Goal: Task Accomplishment & Management: Manage account settings

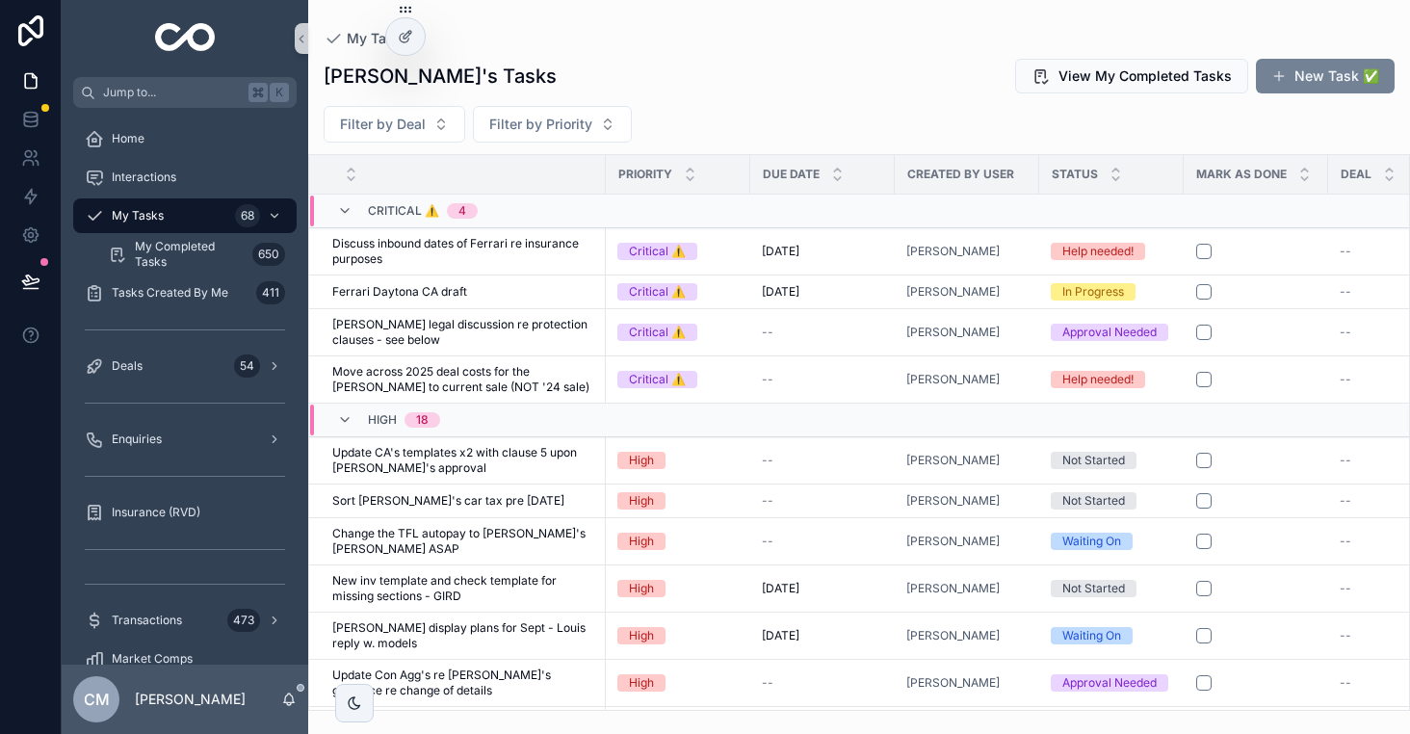
click at [1276, 82] on span "scrollable content" at bounding box center [1278, 75] width 15 height 15
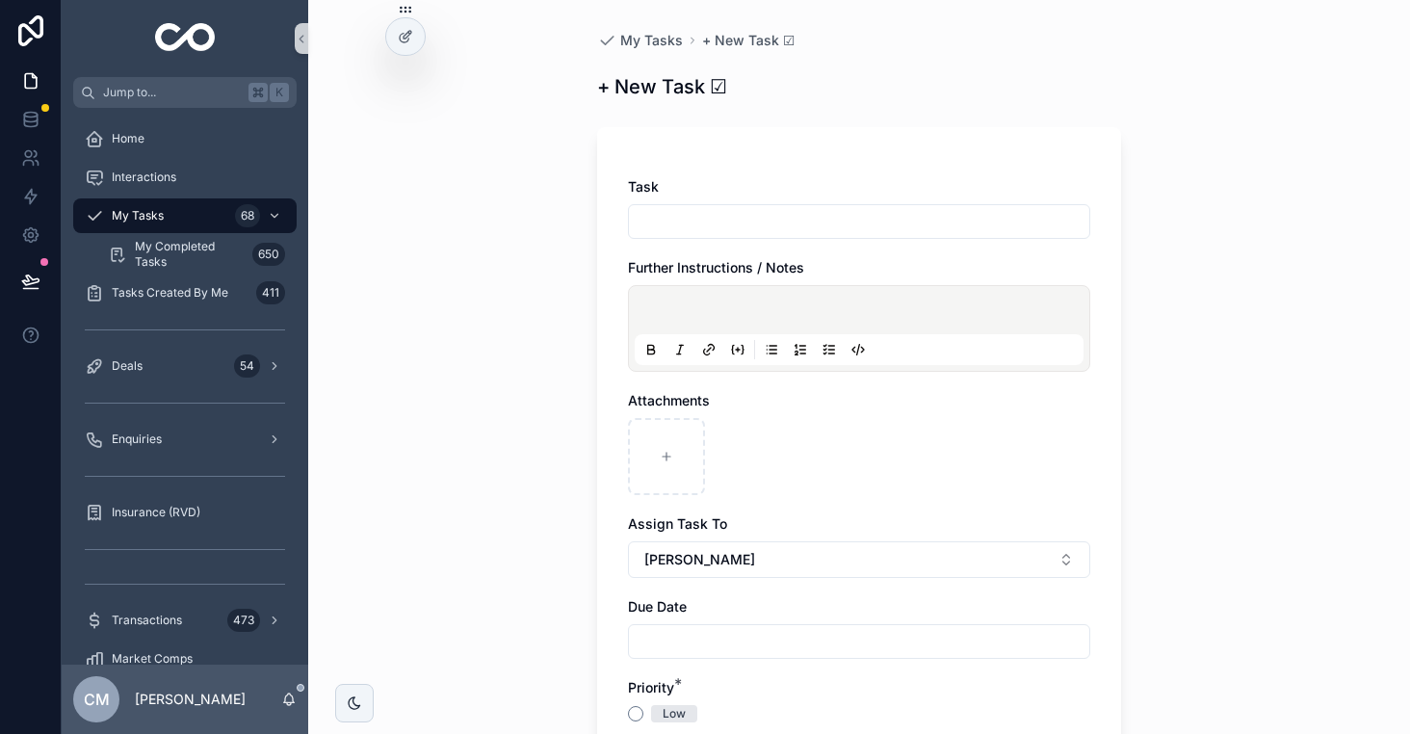
click at [675, 225] on input "scrollable content" at bounding box center [859, 221] width 460 height 27
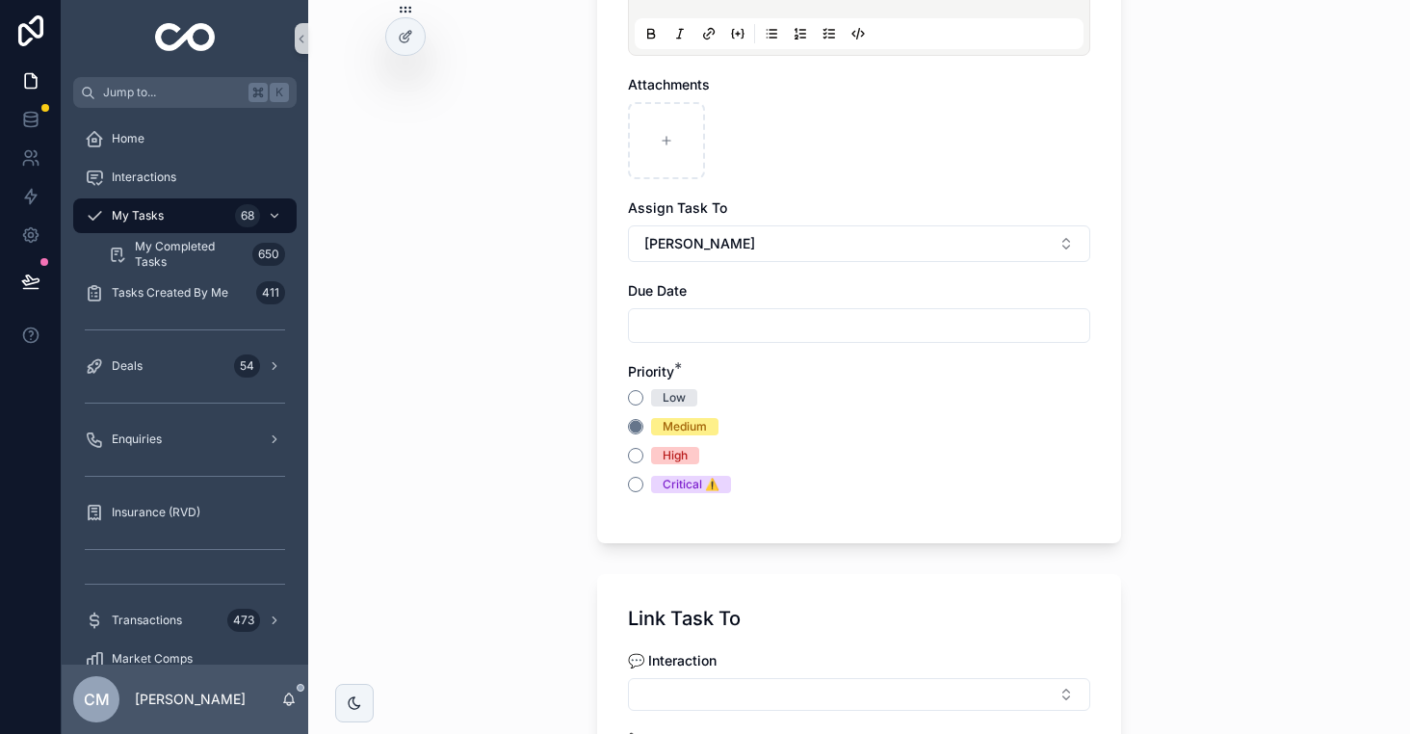
scroll to position [342, 0]
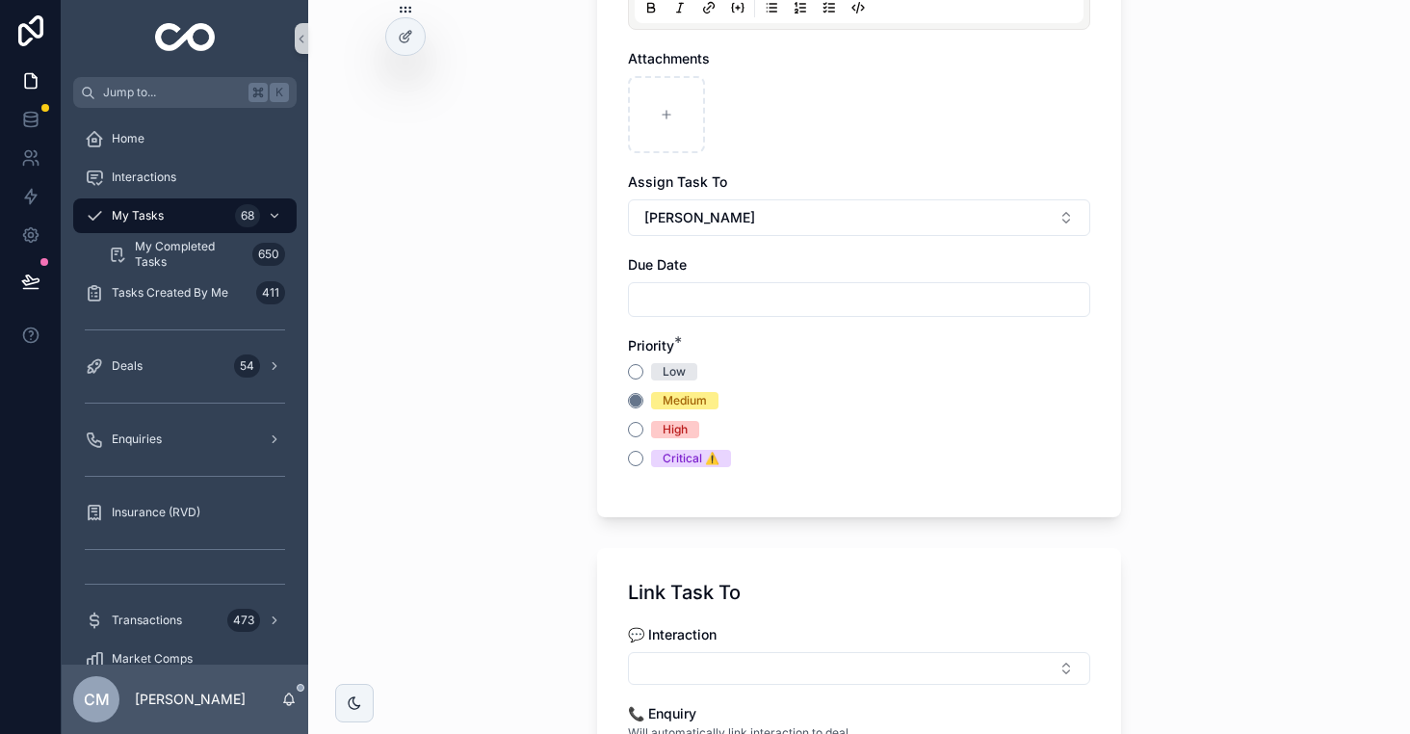
type input "**********"
click at [635, 431] on button "High" at bounding box center [635, 429] width 15 height 15
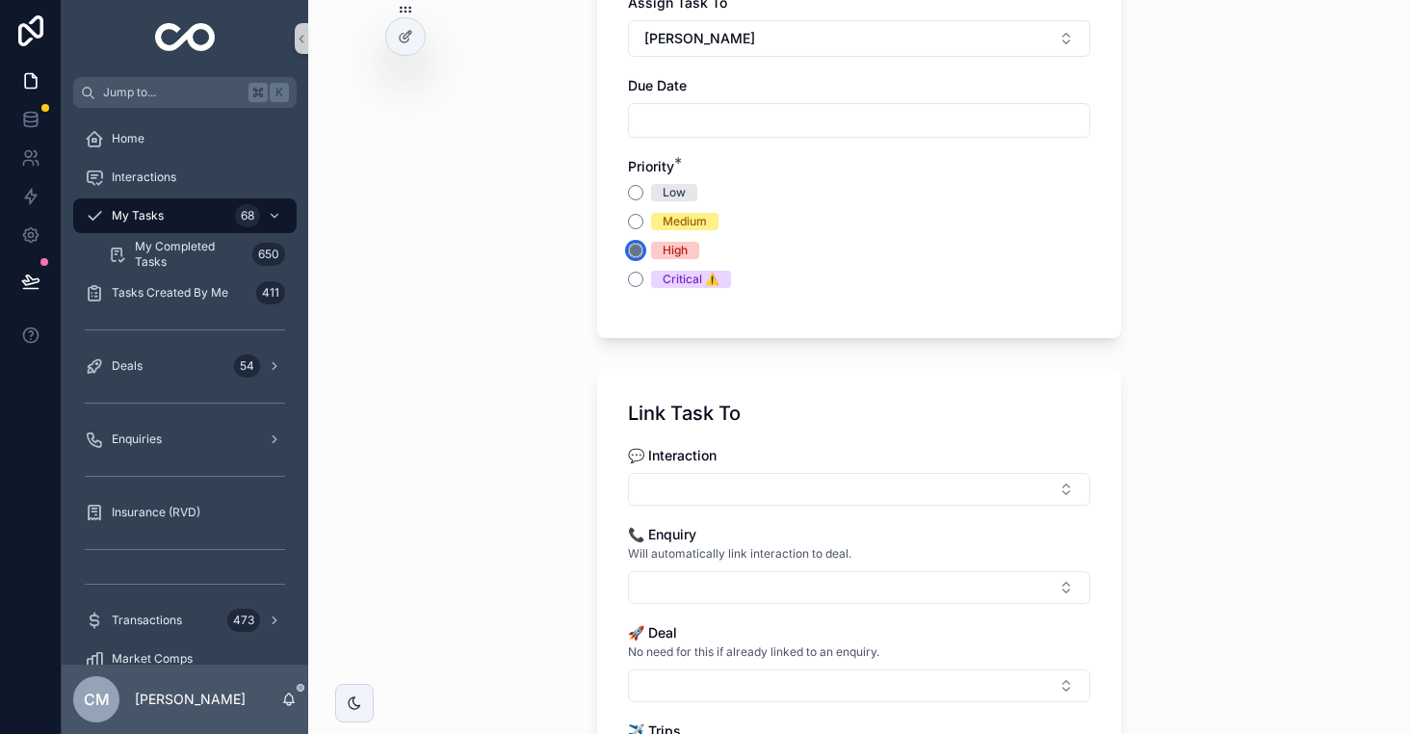
scroll to position [965, 0]
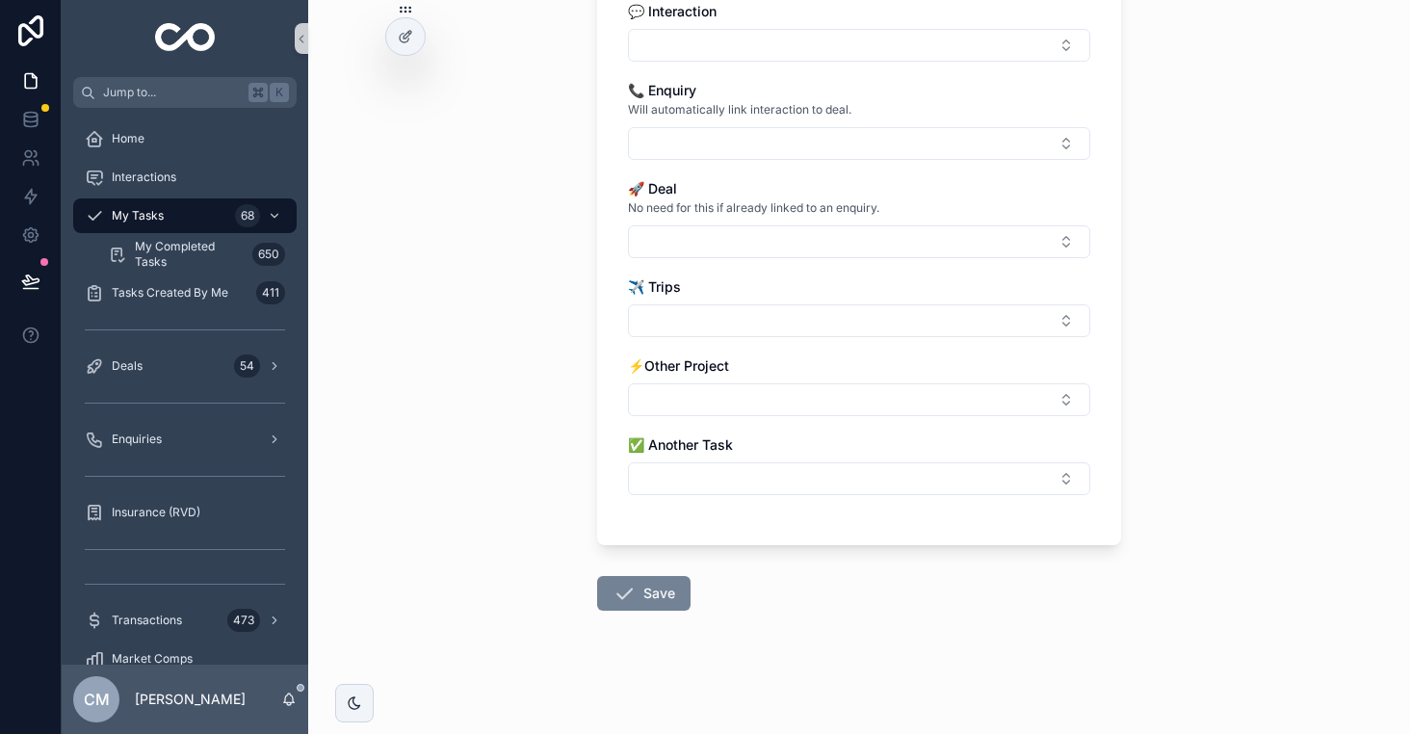
click at [642, 597] on button "Save" at bounding box center [643, 593] width 93 height 35
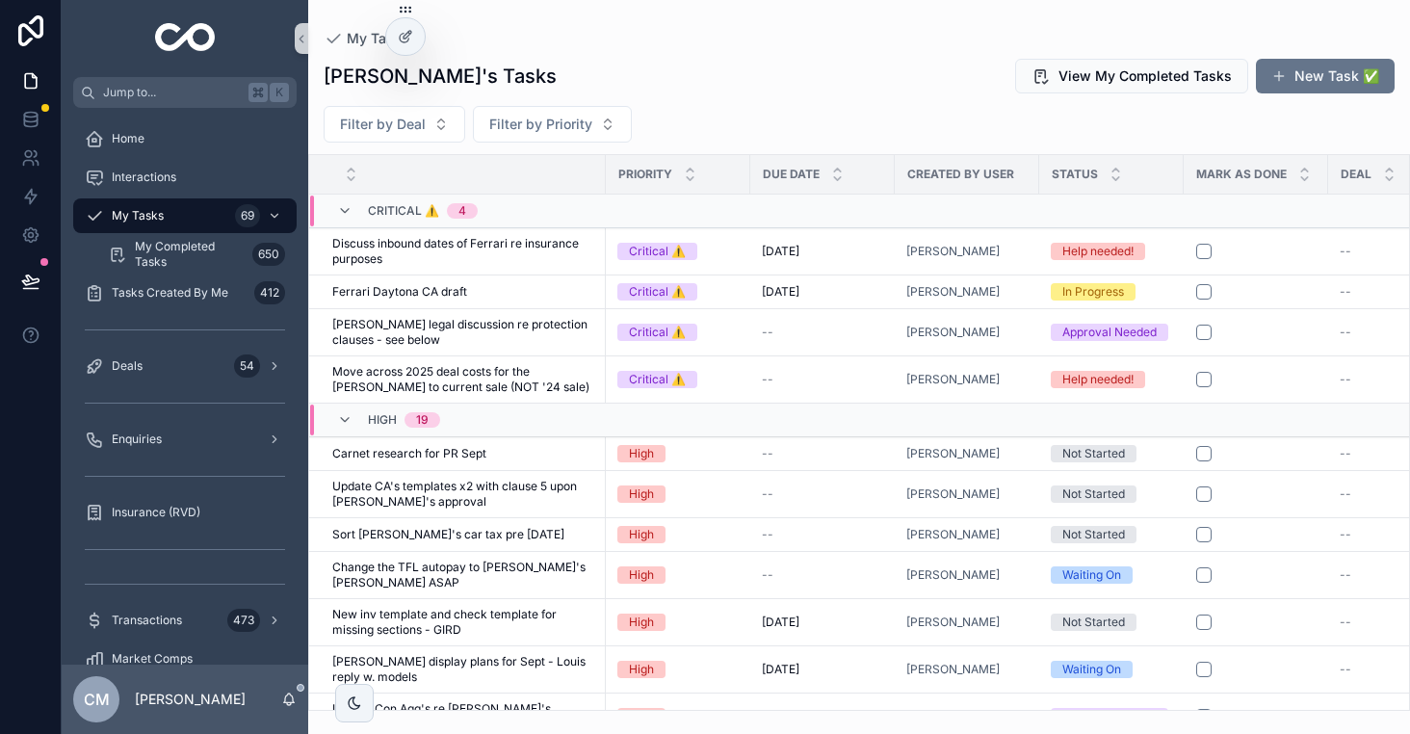
click at [669, 59] on div "[PERSON_NAME]'s Tasks View My Completed Tasks New Task ✅" at bounding box center [859, 76] width 1071 height 37
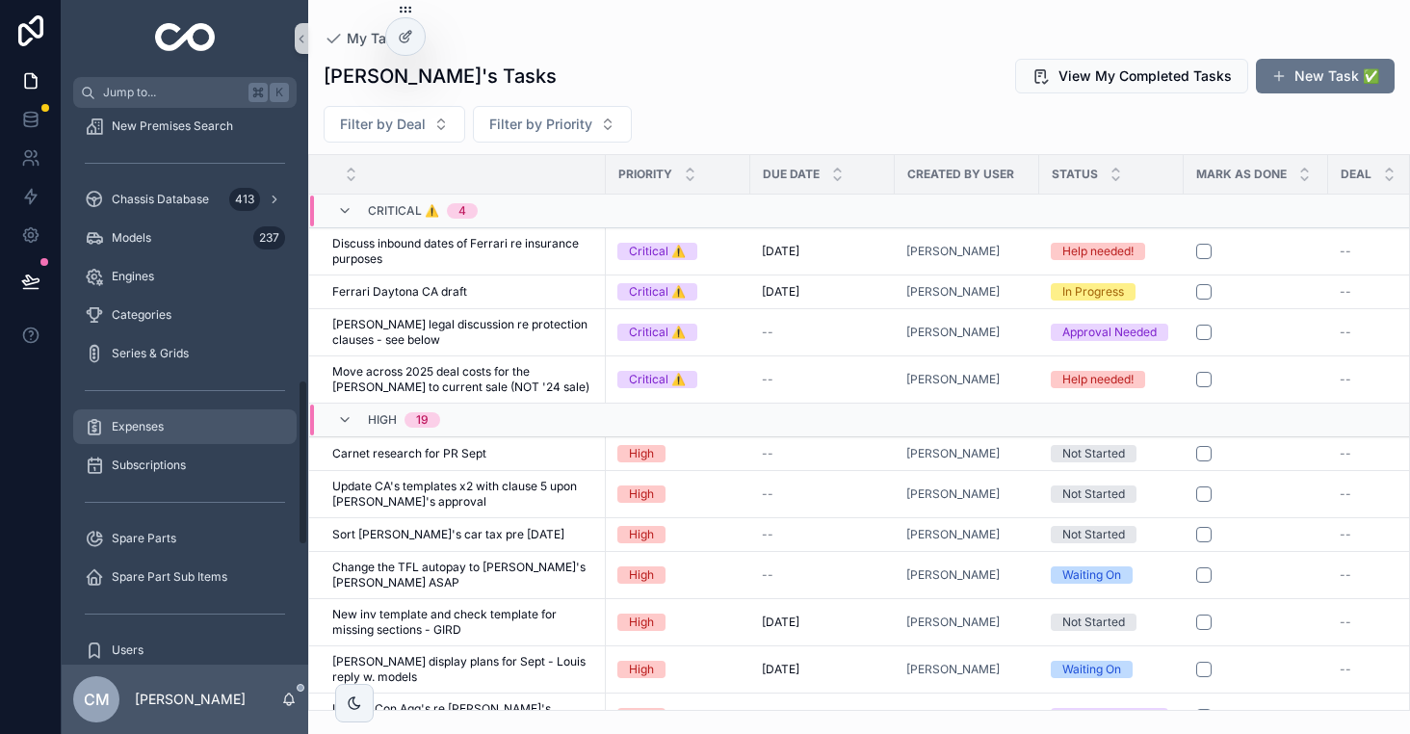
click at [156, 430] on span "Expenses" at bounding box center [138, 426] width 52 height 15
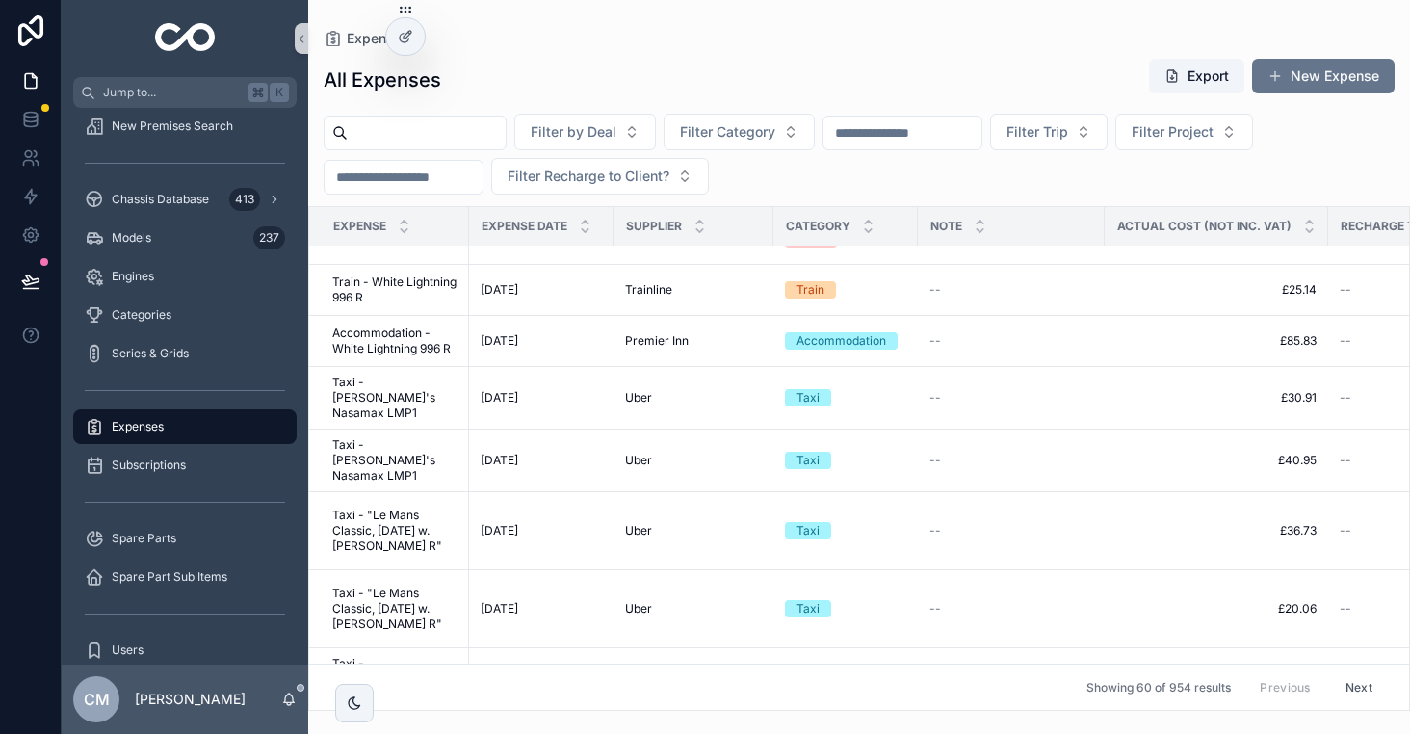
scroll to position [2196, 0]
click at [464, 134] on input "scrollable content" at bounding box center [427, 132] width 158 height 27
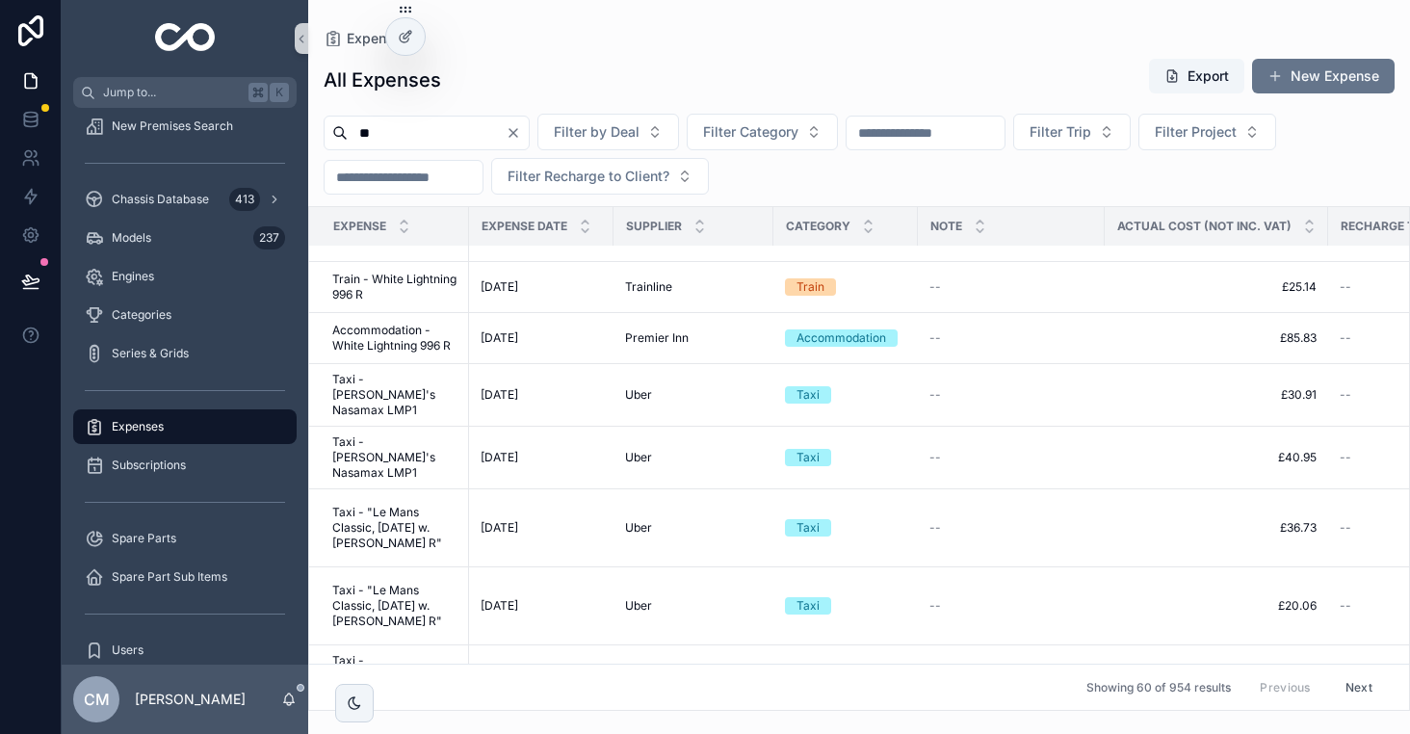
type input "*"
type input "*******"
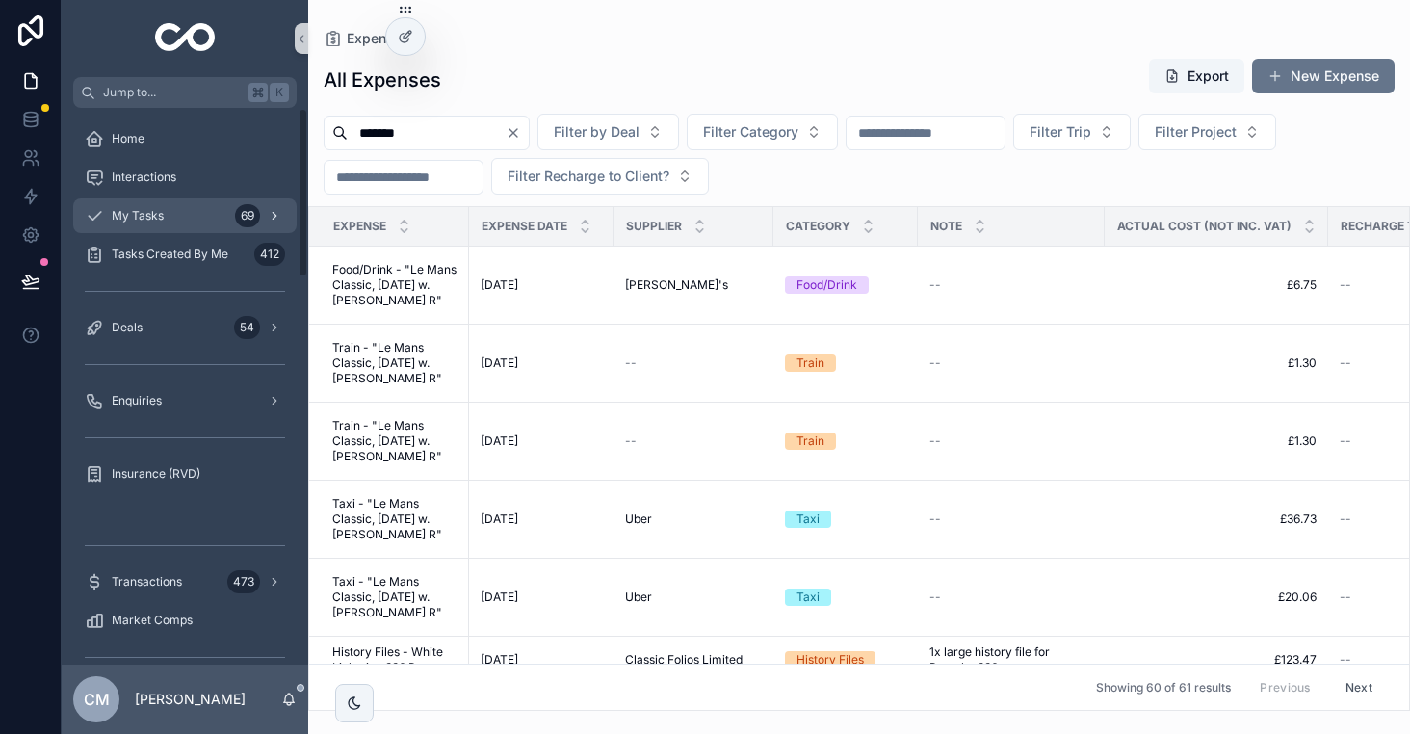
click at [169, 217] on div "My Tasks 69" at bounding box center [185, 215] width 200 height 31
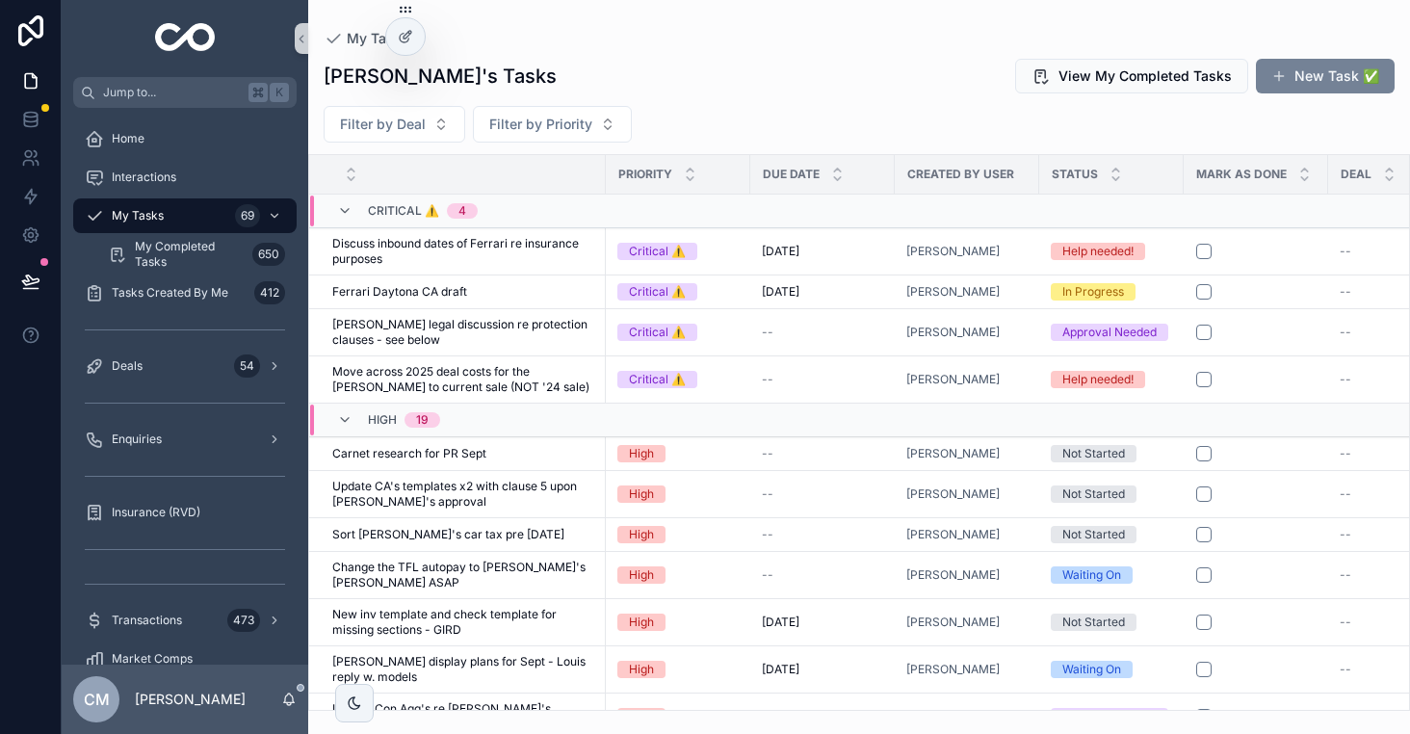
click at [1331, 69] on button "New Task ✅" at bounding box center [1325, 76] width 139 height 35
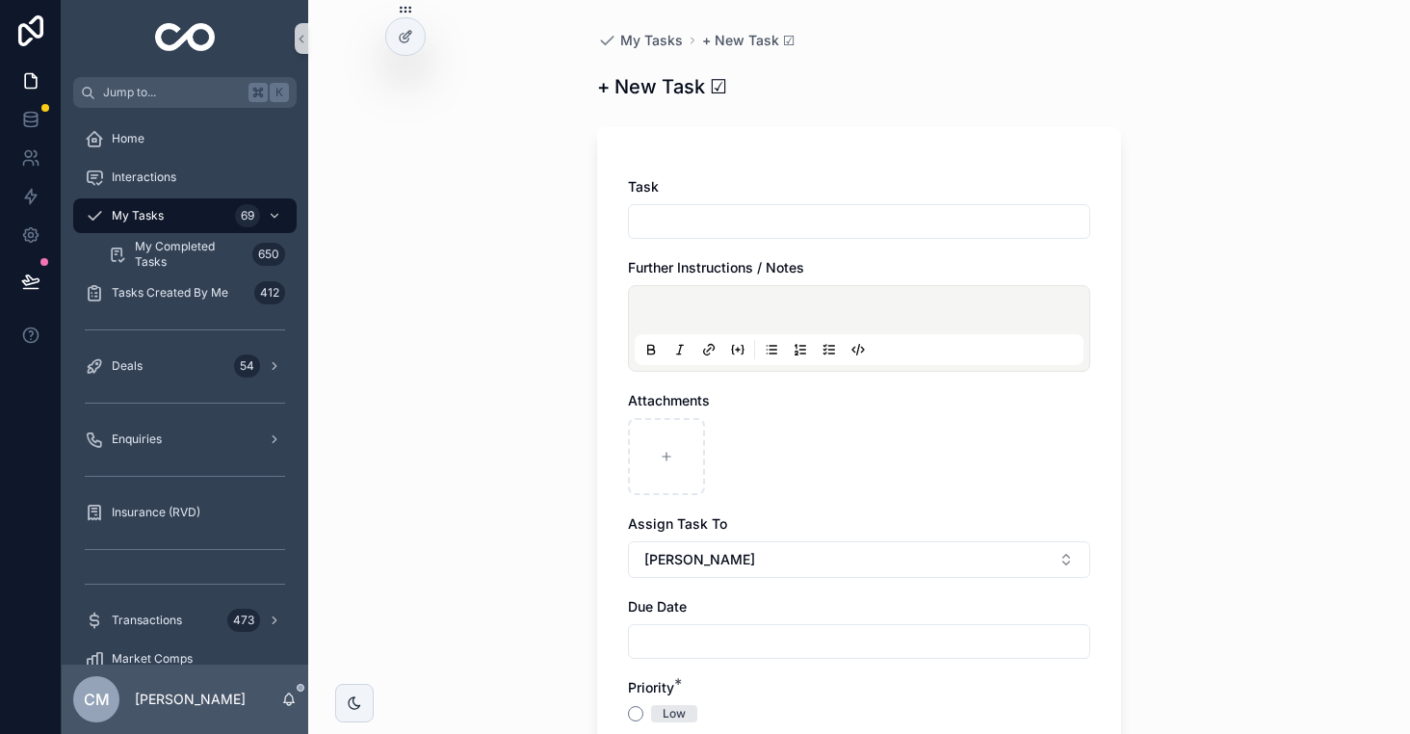
click at [752, 221] on input "scrollable content" at bounding box center [859, 221] width 460 height 27
click at [898, 213] on input "**********" at bounding box center [859, 221] width 460 height 27
type input "**********"
click at [770, 522] on div "Assign Task To" at bounding box center [859, 523] width 462 height 19
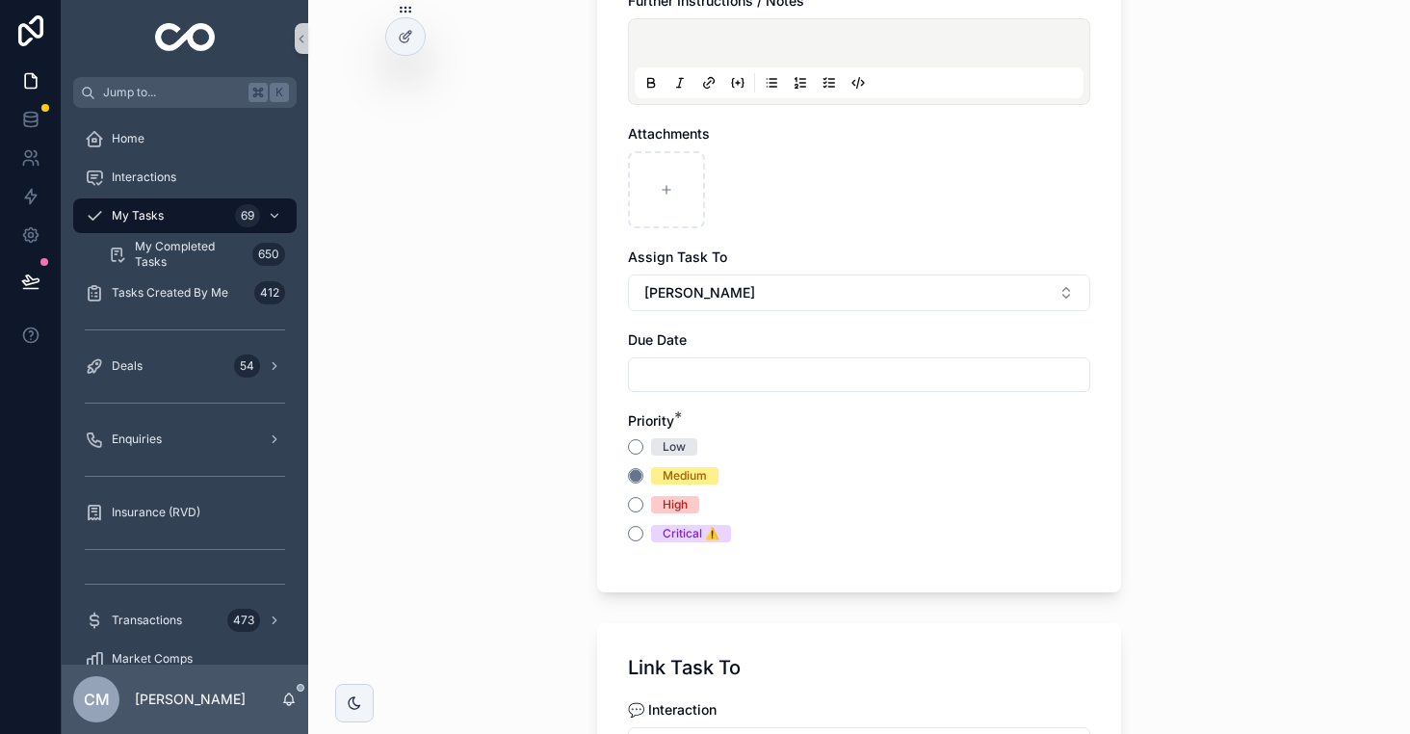
scroll to position [297, 0]
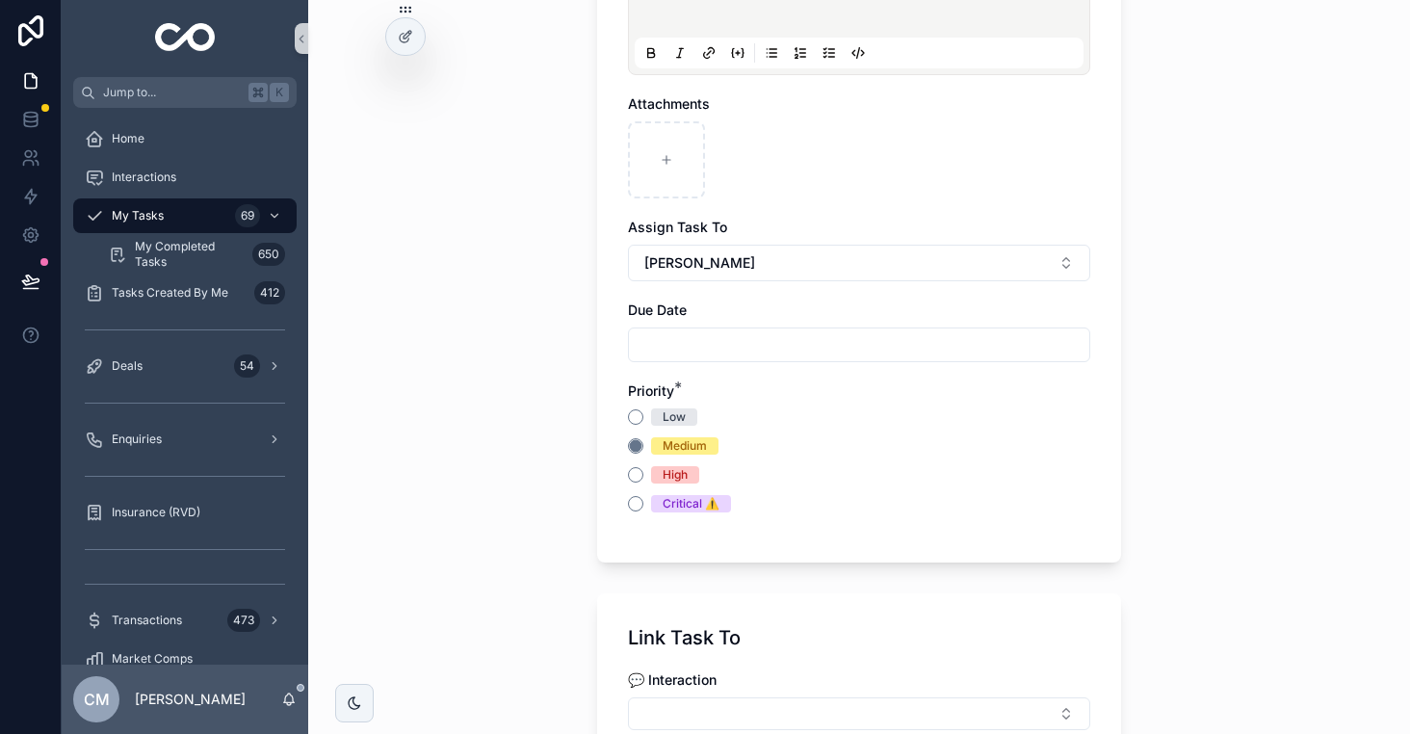
click at [638, 482] on div "High" at bounding box center [859, 474] width 462 height 17
click at [637, 480] on button "High" at bounding box center [635, 474] width 15 height 15
click at [694, 348] on input "scrollable content" at bounding box center [859, 344] width 460 height 27
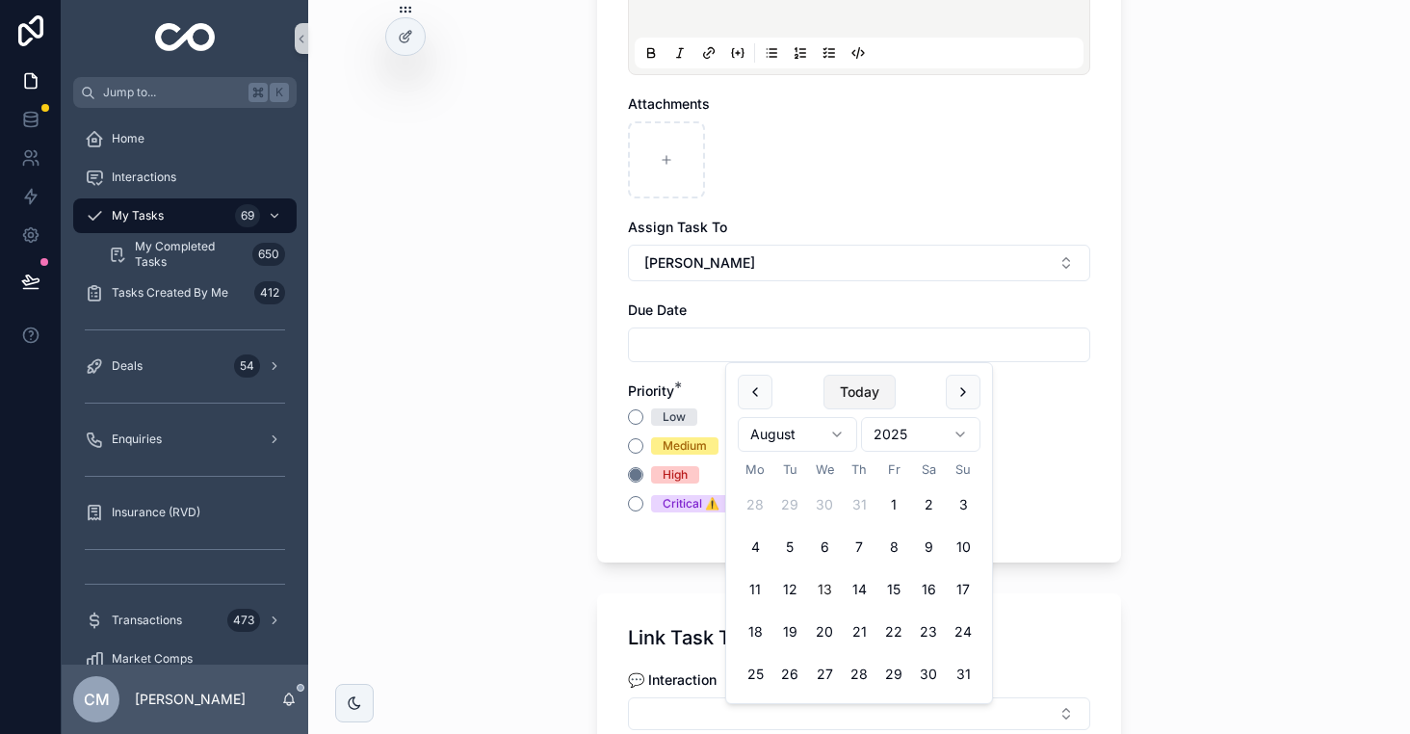
click at [869, 392] on button "Today" at bounding box center [859, 392] width 72 height 35
click at [894, 591] on button "15" at bounding box center [893, 589] width 35 height 35
type input "**********"
click at [1042, 563] on form "**********" at bounding box center [859, 610] width 524 height 1583
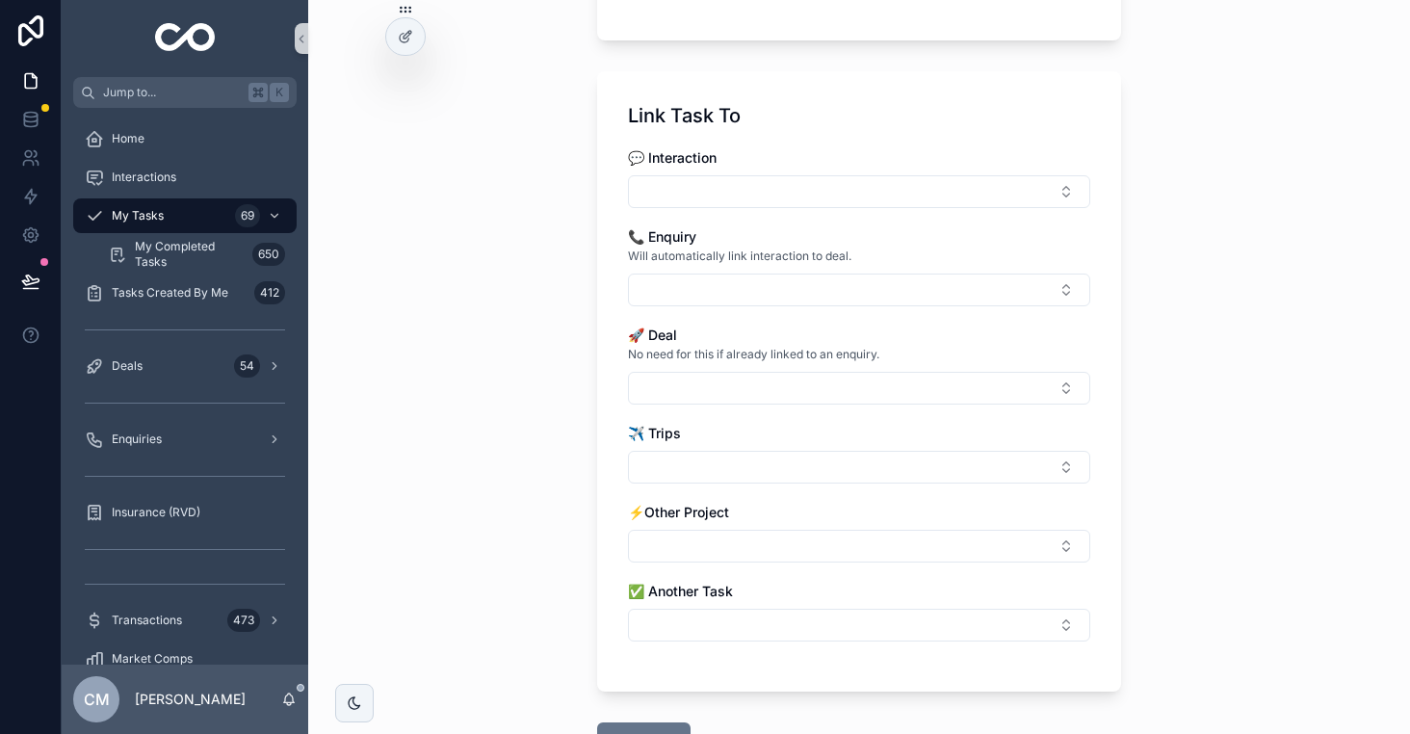
scroll to position [965, 0]
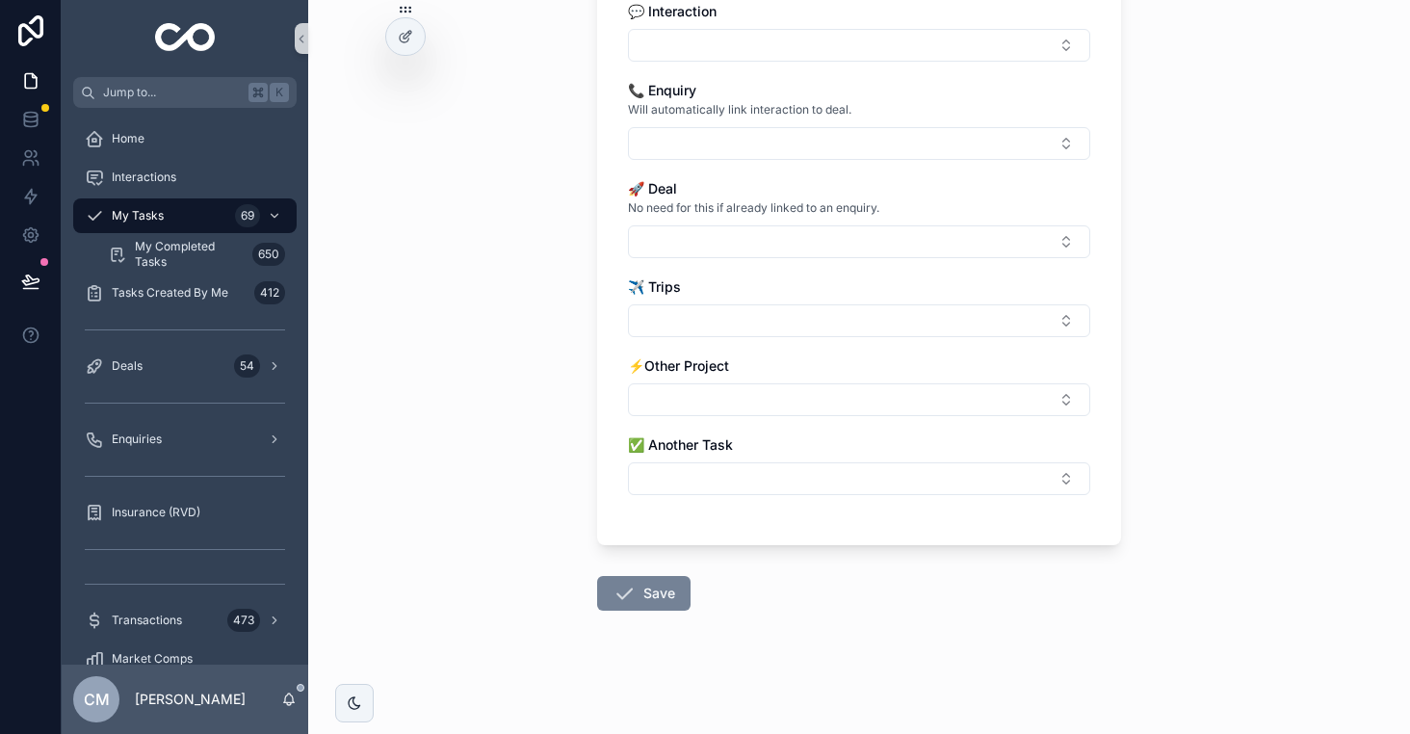
click at [656, 592] on button "Save" at bounding box center [643, 593] width 93 height 35
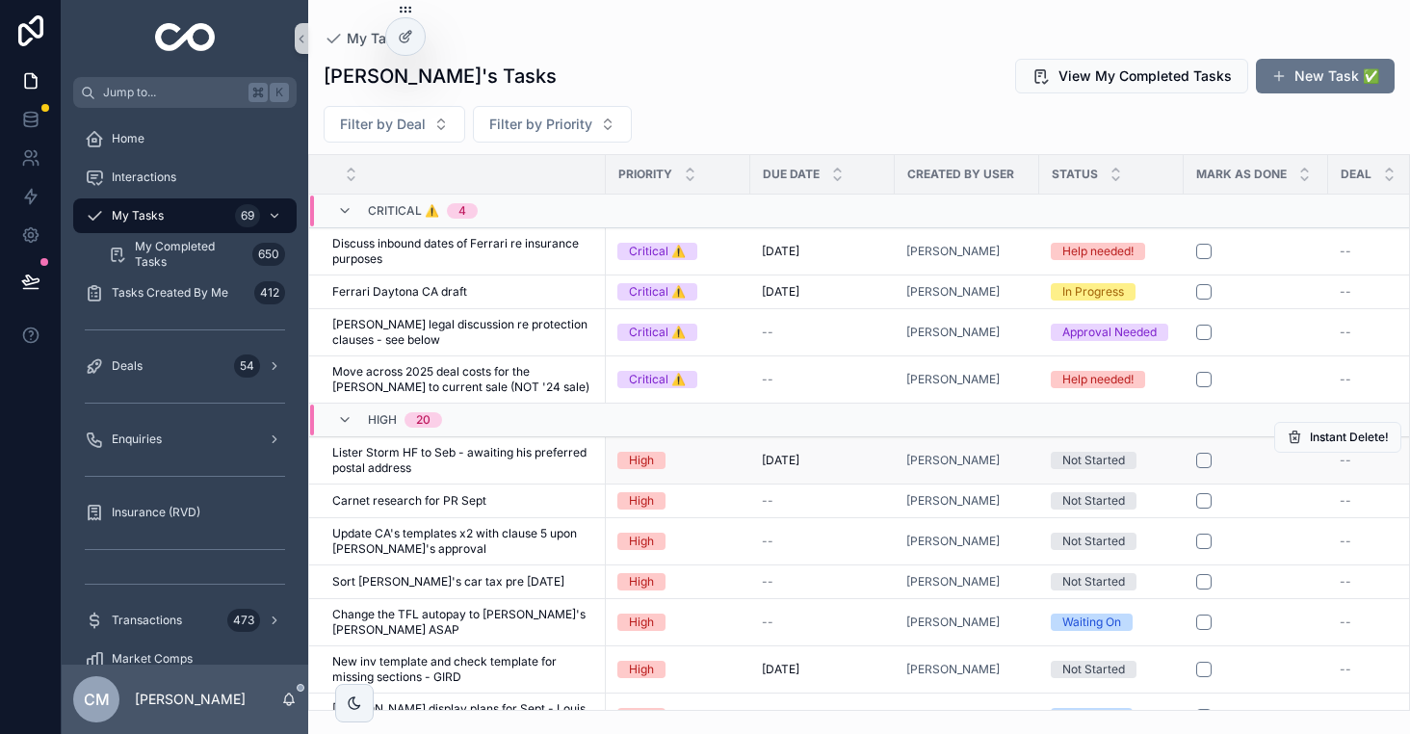
click at [1089, 459] on div "Not Started" at bounding box center [1093, 460] width 63 height 17
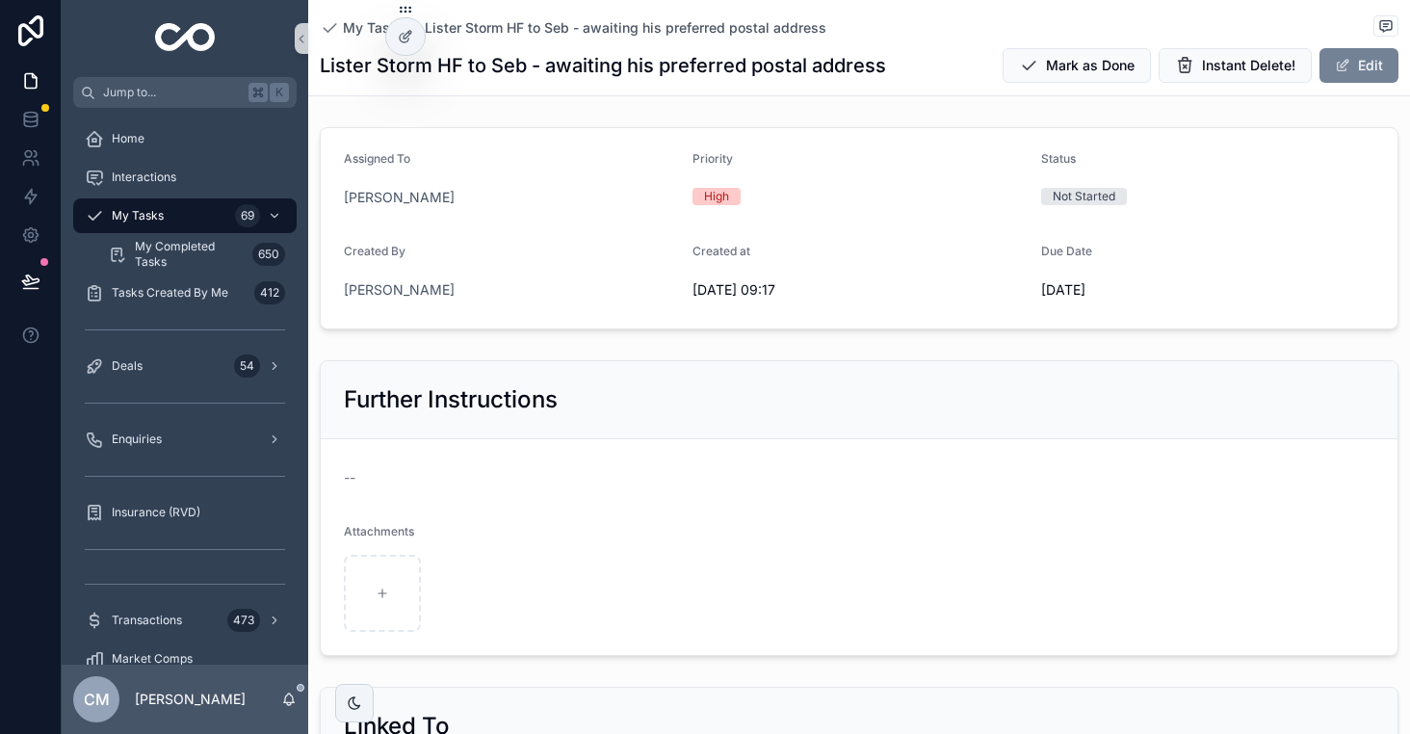
click at [1355, 73] on button "Edit" at bounding box center [1358, 65] width 79 height 35
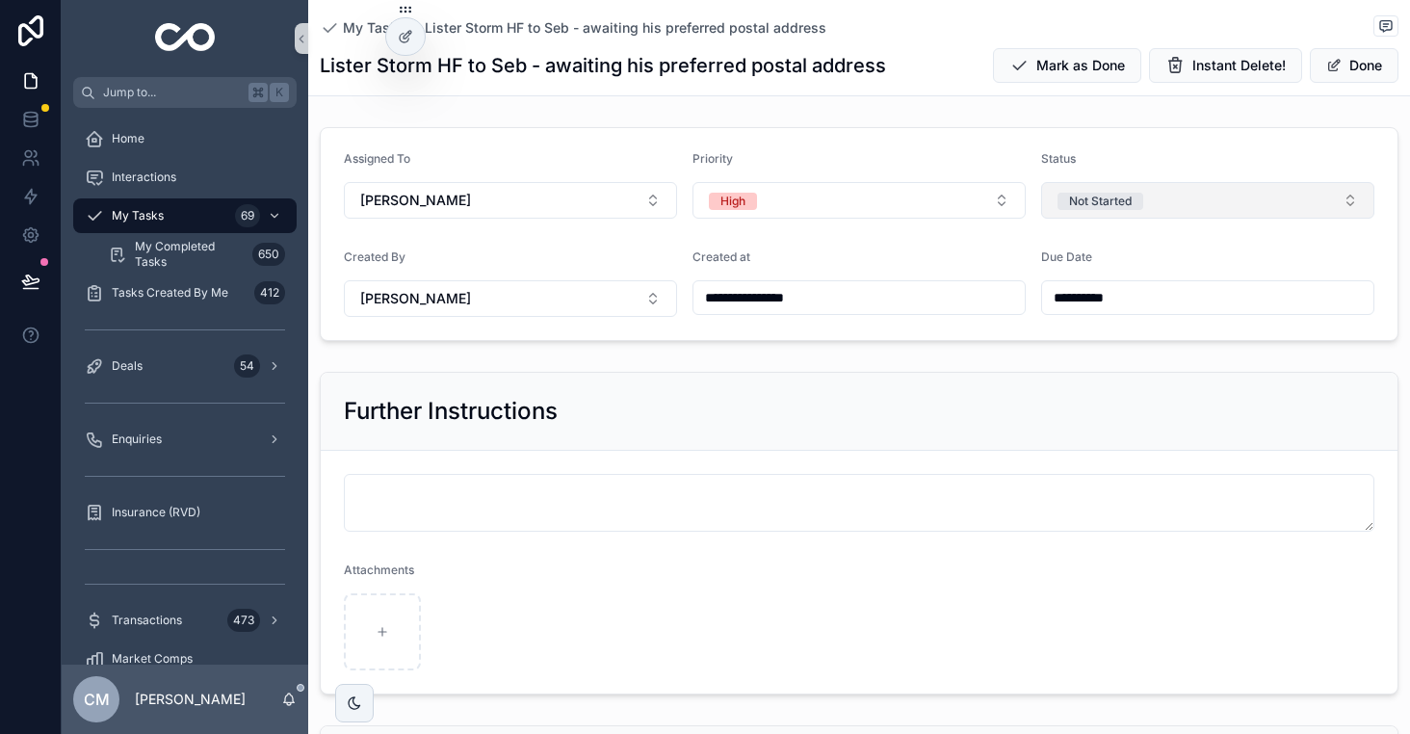
click at [1138, 203] on span "Not Started" at bounding box center [1100, 201] width 86 height 17
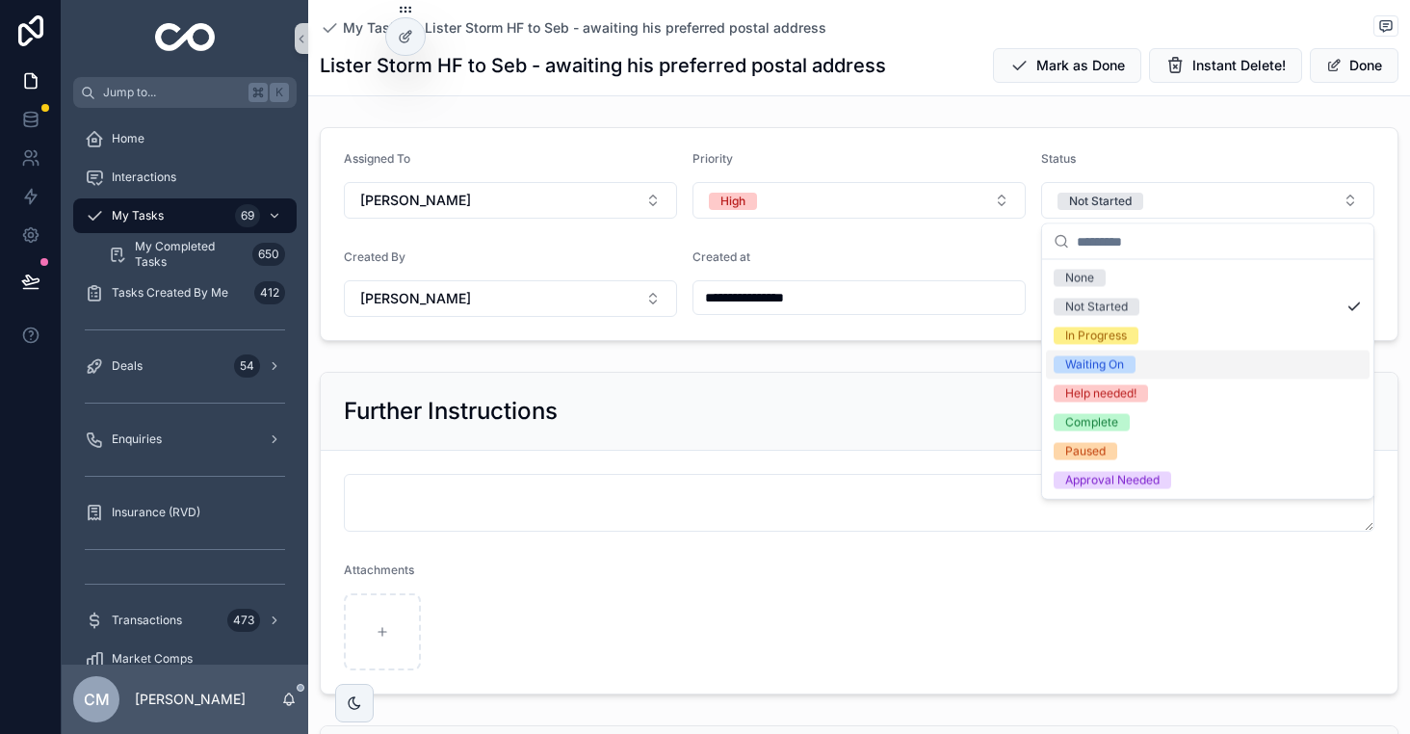
click at [1129, 364] on span "Waiting On" at bounding box center [1095, 364] width 82 height 17
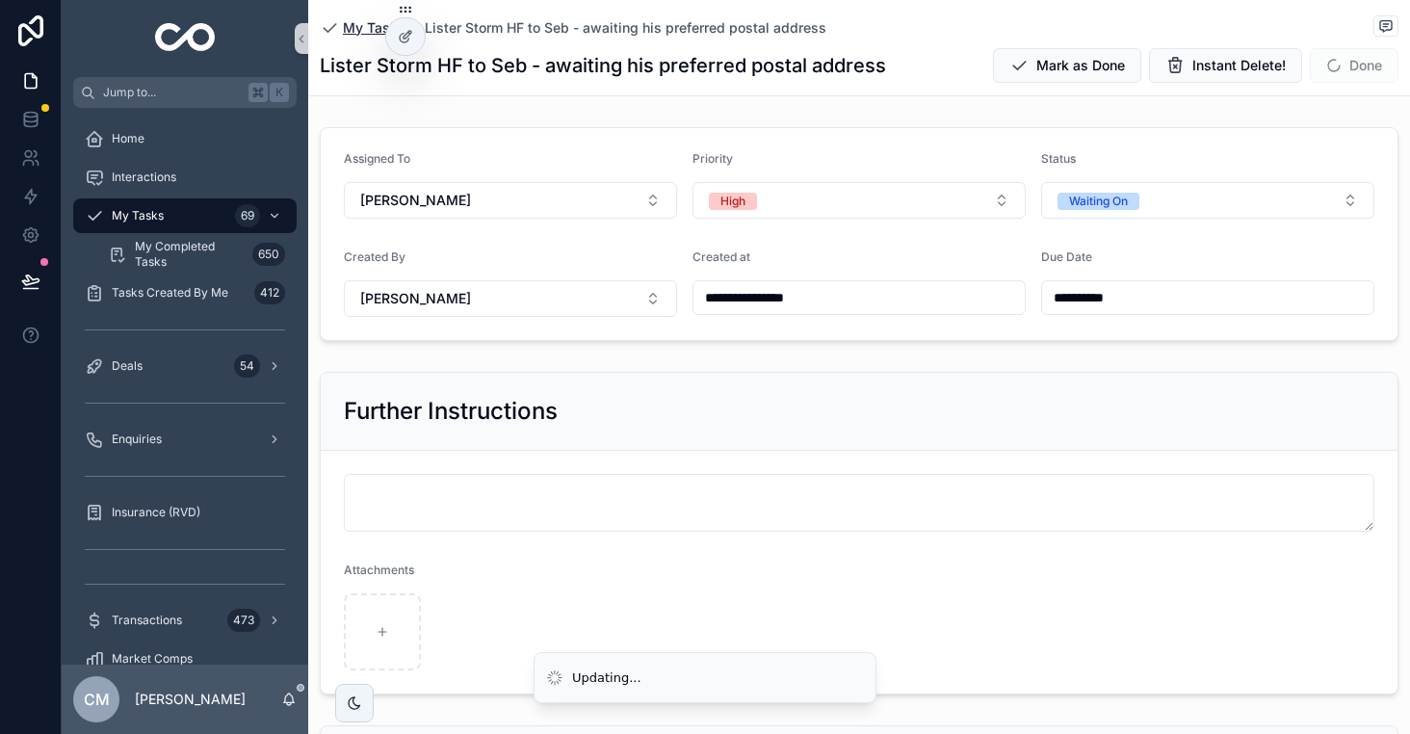
click at [350, 21] on span "My Tasks" at bounding box center [374, 27] width 63 height 19
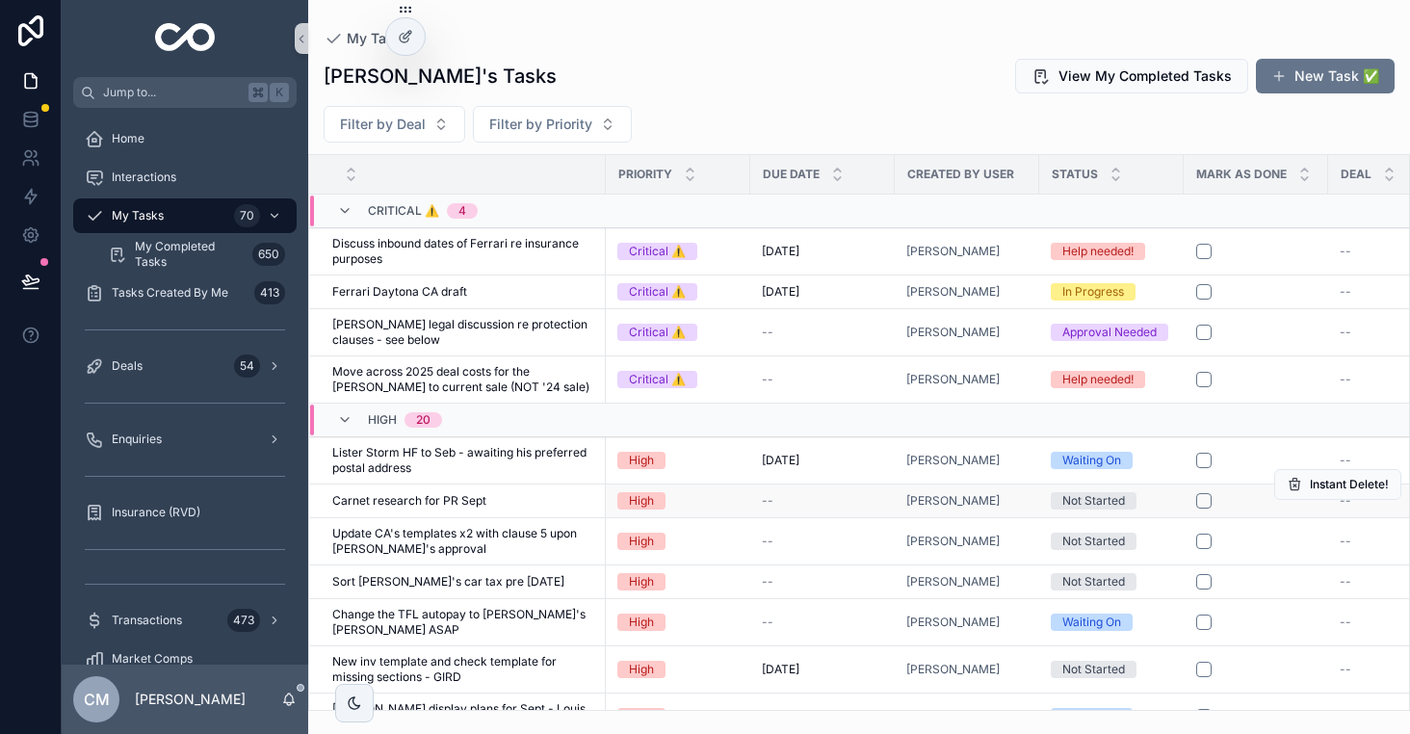
click at [1115, 497] on div "Not Started" at bounding box center [1093, 500] width 63 height 17
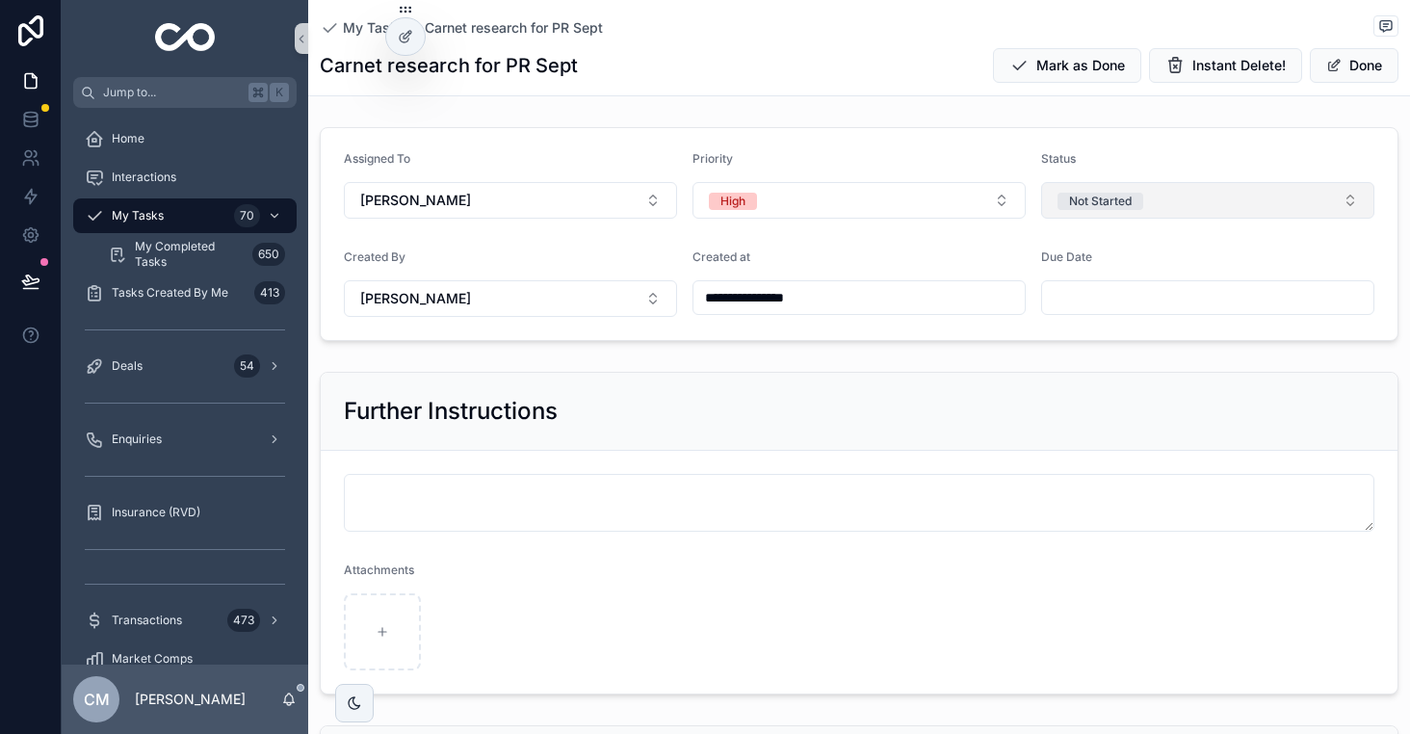
click at [1203, 199] on button "Not Started" at bounding box center [1207, 200] width 333 height 37
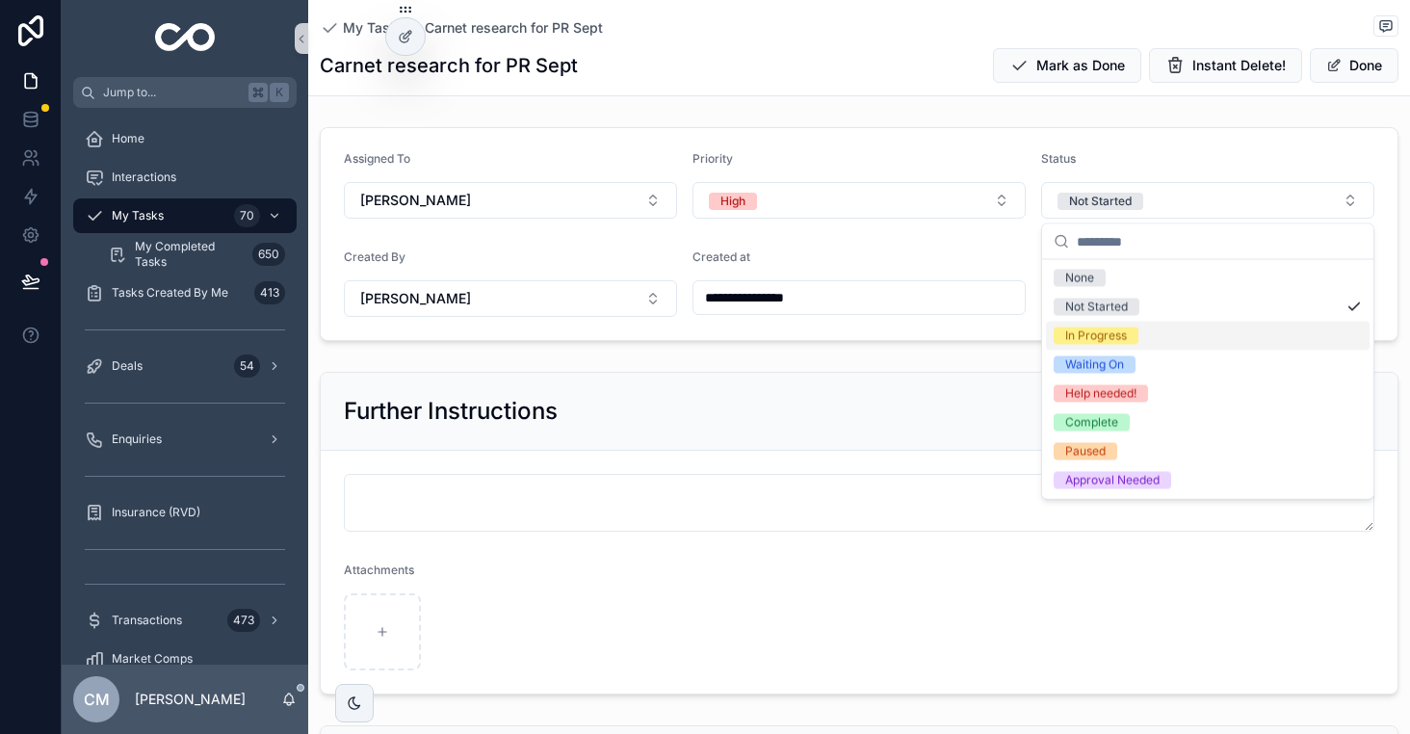
click at [1112, 340] on div "In Progress" at bounding box center [1096, 335] width 62 height 17
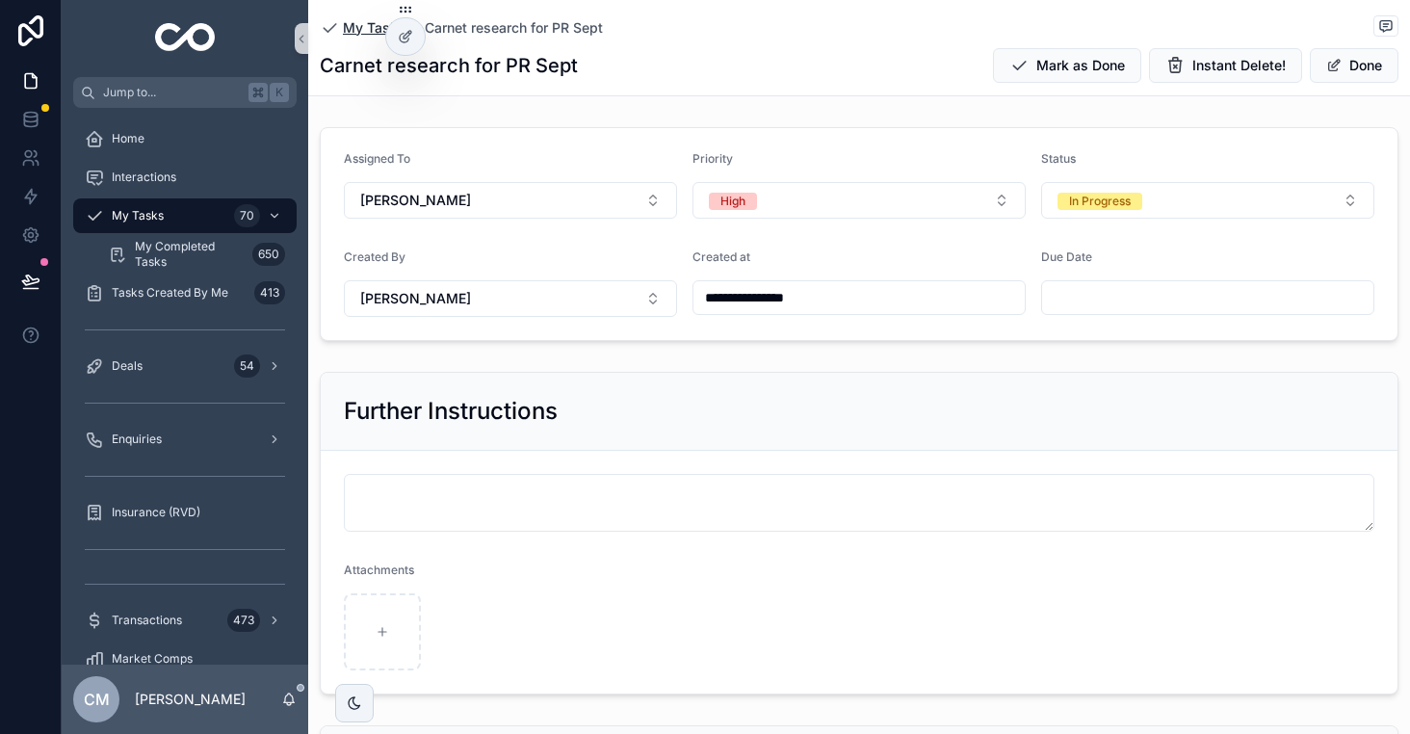
click at [356, 35] on span "My Tasks" at bounding box center [374, 27] width 63 height 19
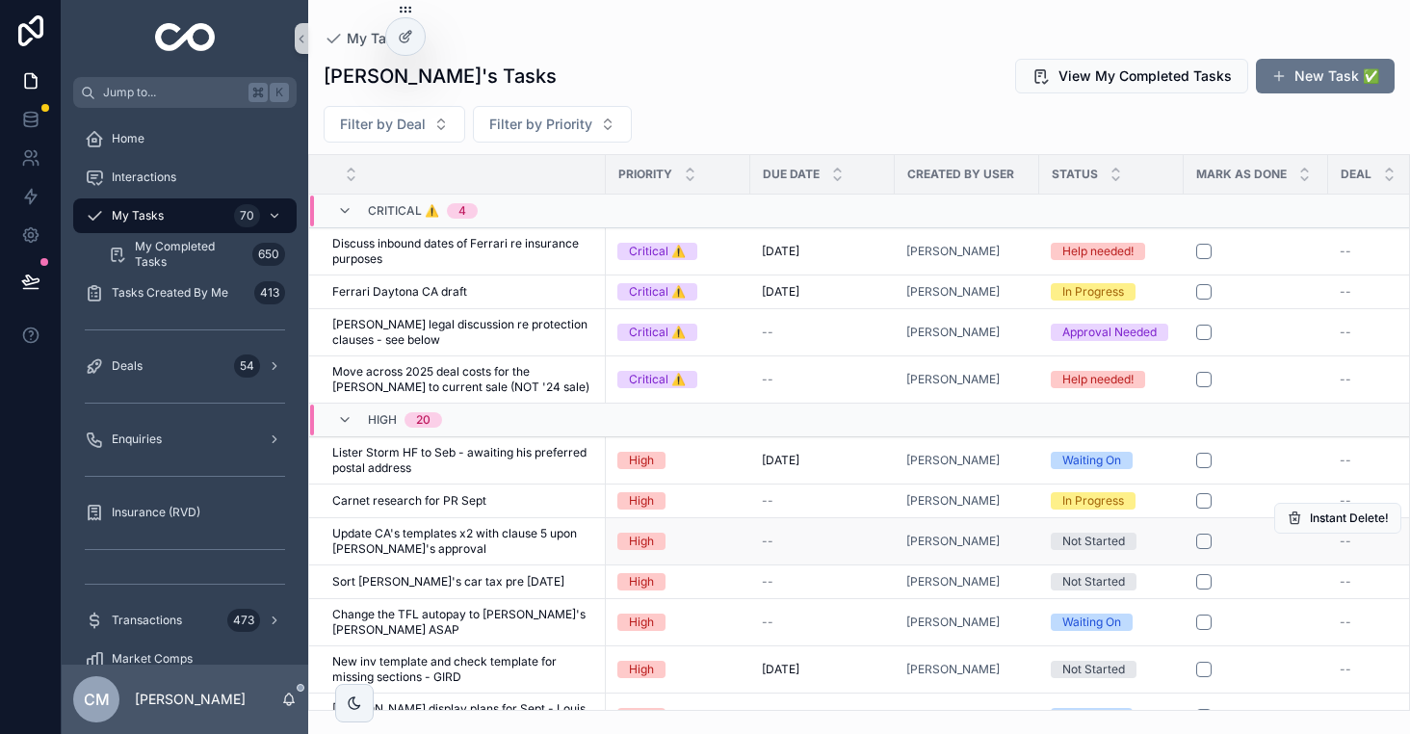
click at [1119, 534] on div "Not Started" at bounding box center [1093, 541] width 63 height 17
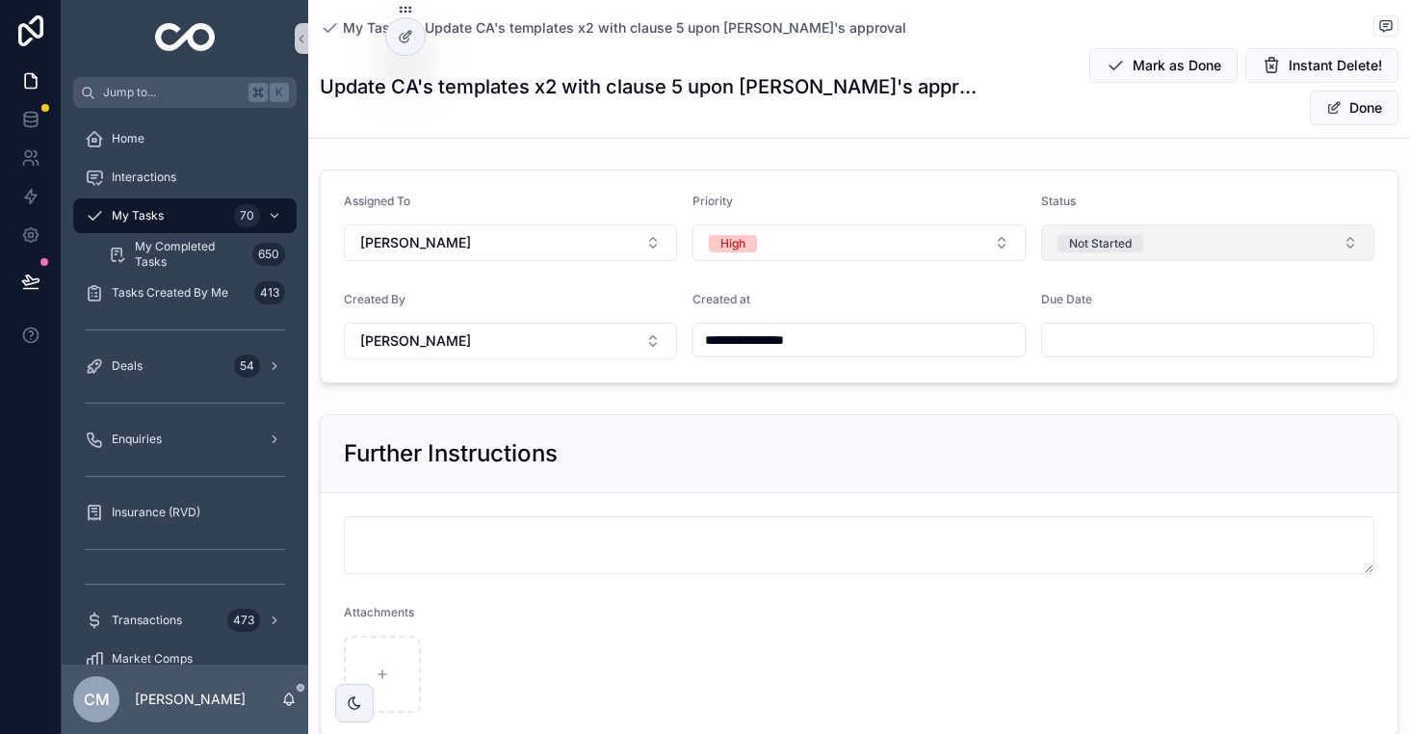
click at [1168, 224] on button "Not Started" at bounding box center [1207, 242] width 333 height 37
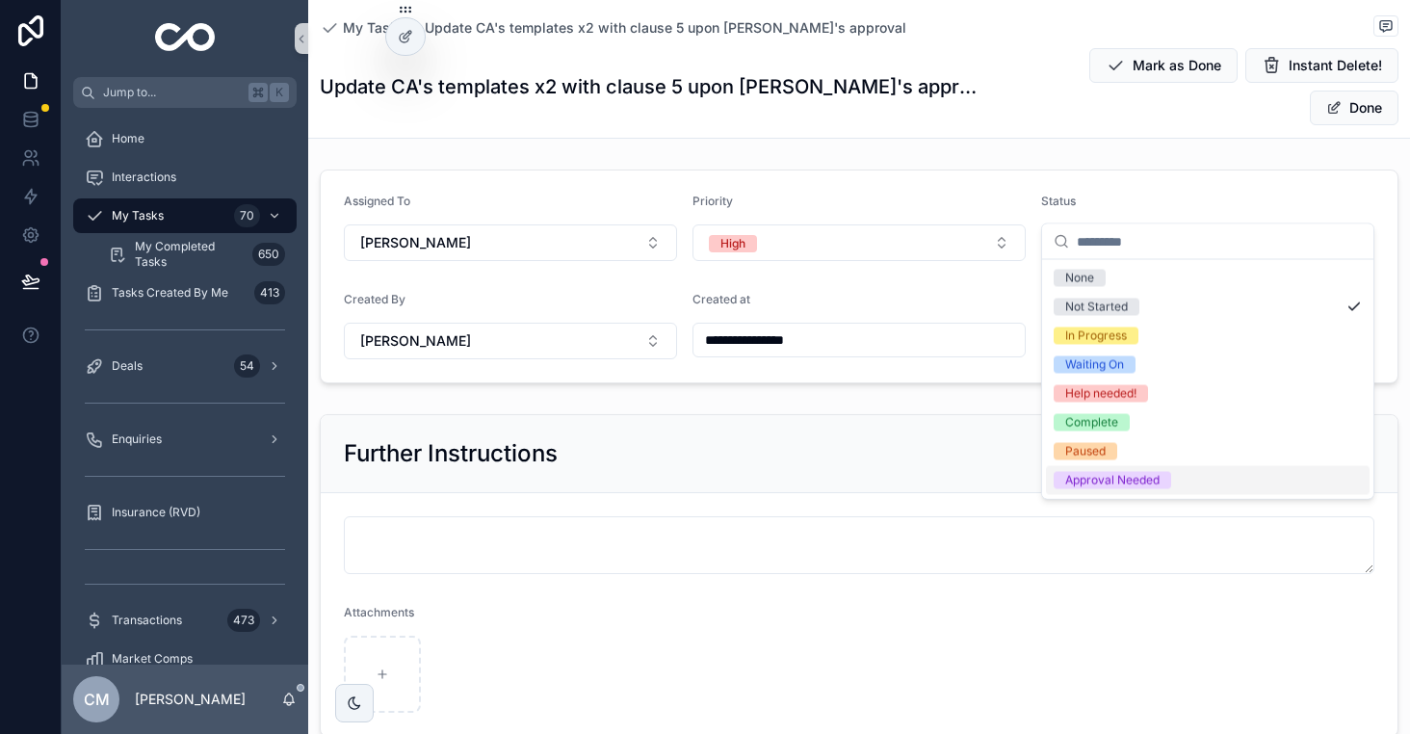
click at [1128, 487] on div "Approval Needed" at bounding box center [1112, 480] width 94 height 17
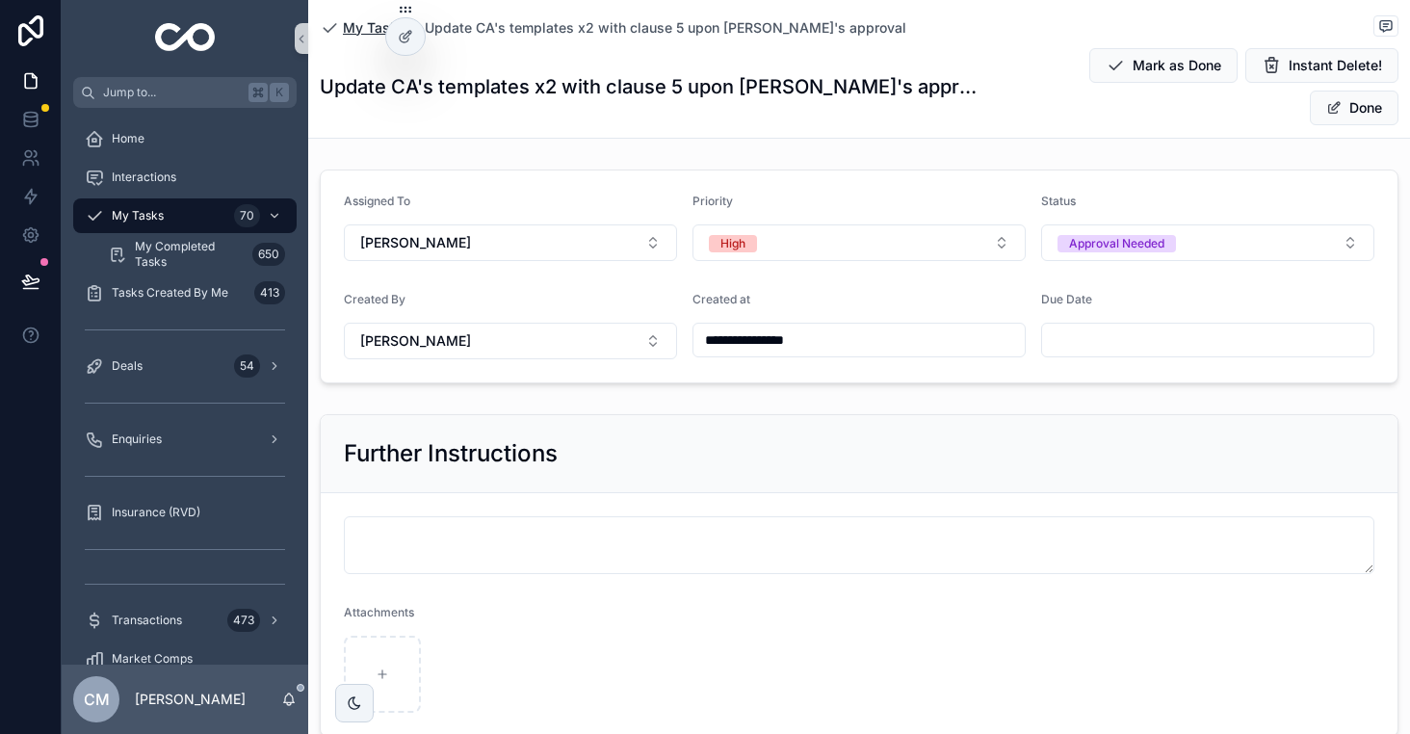
click at [365, 26] on span "My Tasks" at bounding box center [374, 27] width 63 height 19
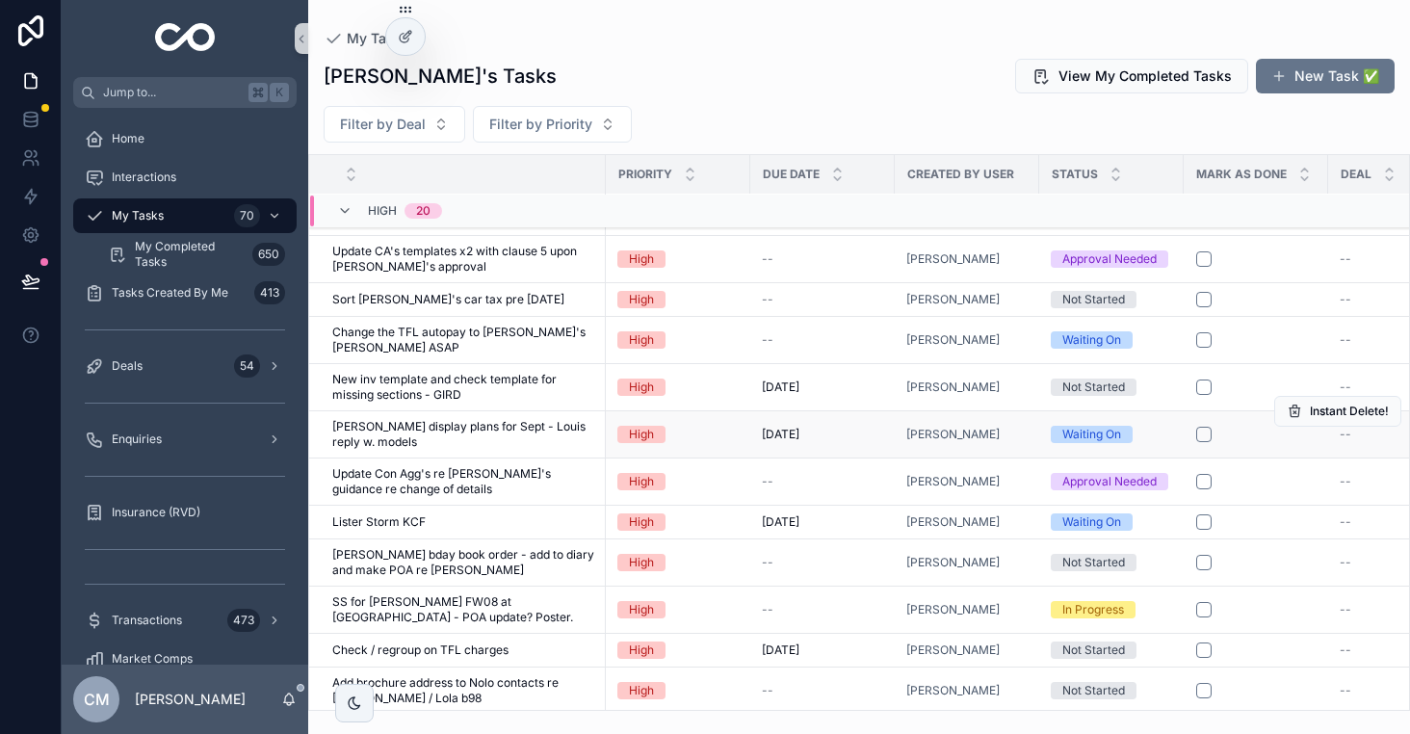
scroll to position [347, 0]
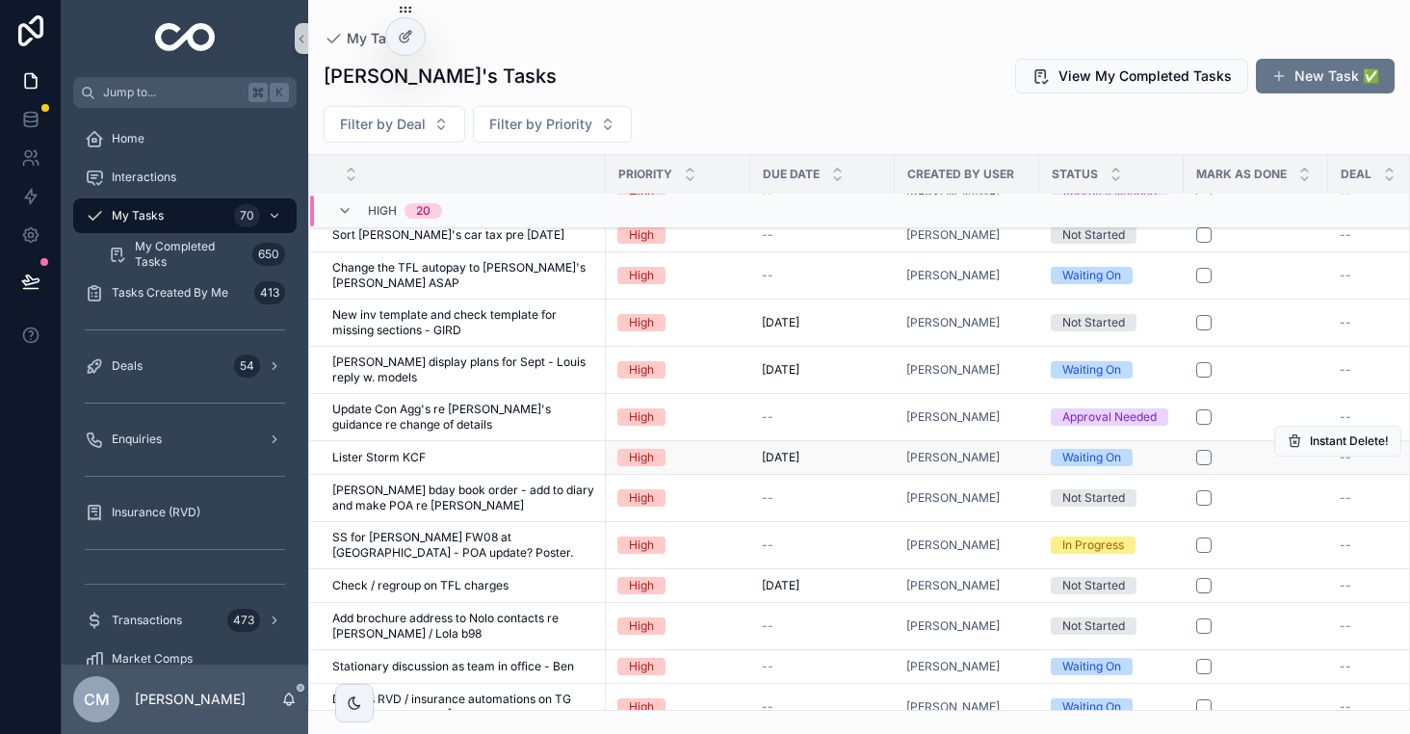
click at [480, 462] on div "Lister Storm KCF Lister Storm KCF" at bounding box center [463, 457] width 262 height 15
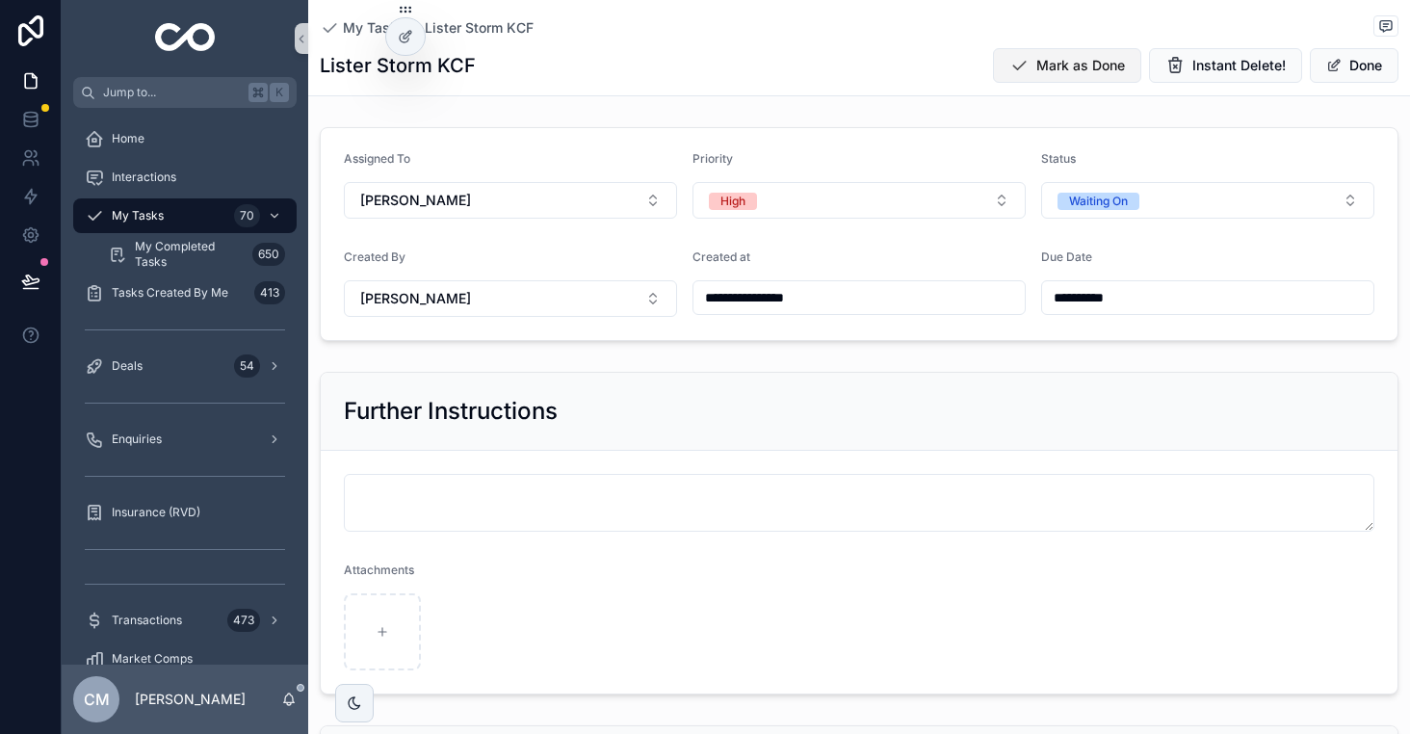
click at [1103, 66] on span "Mark as Done" at bounding box center [1080, 65] width 89 height 19
click at [365, 29] on span "My Tasks" at bounding box center [374, 27] width 63 height 19
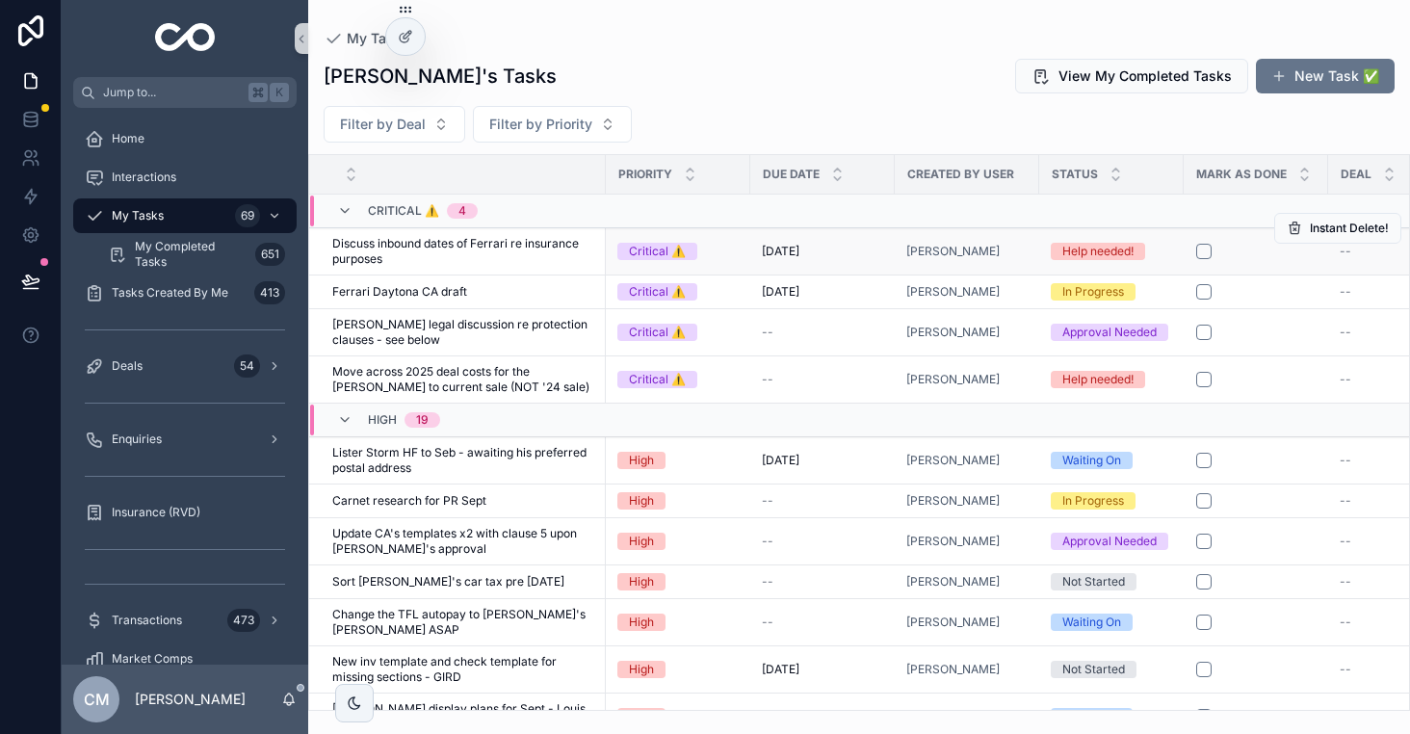
click at [490, 251] on span "Discuss inbound dates of Ferrari re insurance purposes" at bounding box center [463, 251] width 262 height 31
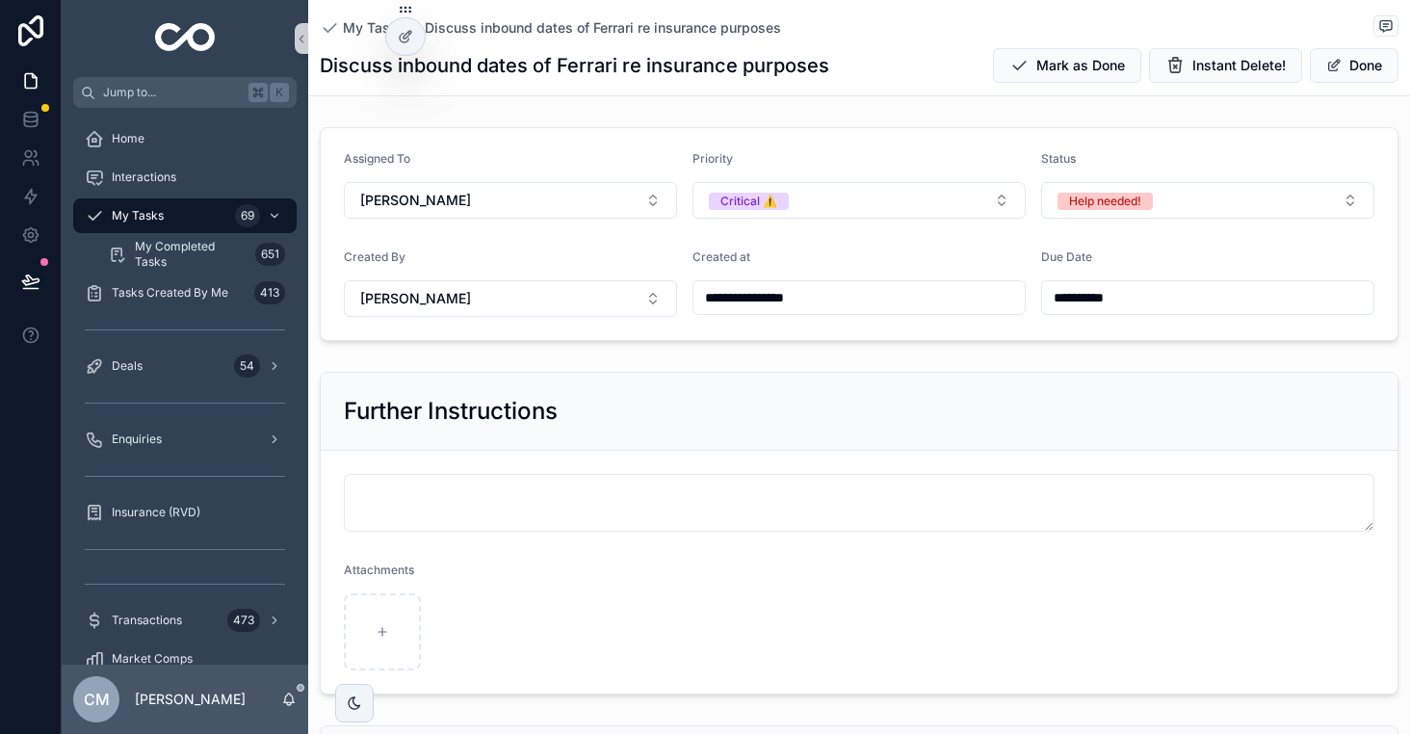
click at [835, 71] on div "Discuss inbound dates of Ferrari re insurance purposes Mark as Done Instant Del…" at bounding box center [859, 65] width 1079 height 37
click at [358, 23] on span "My Tasks" at bounding box center [374, 27] width 63 height 19
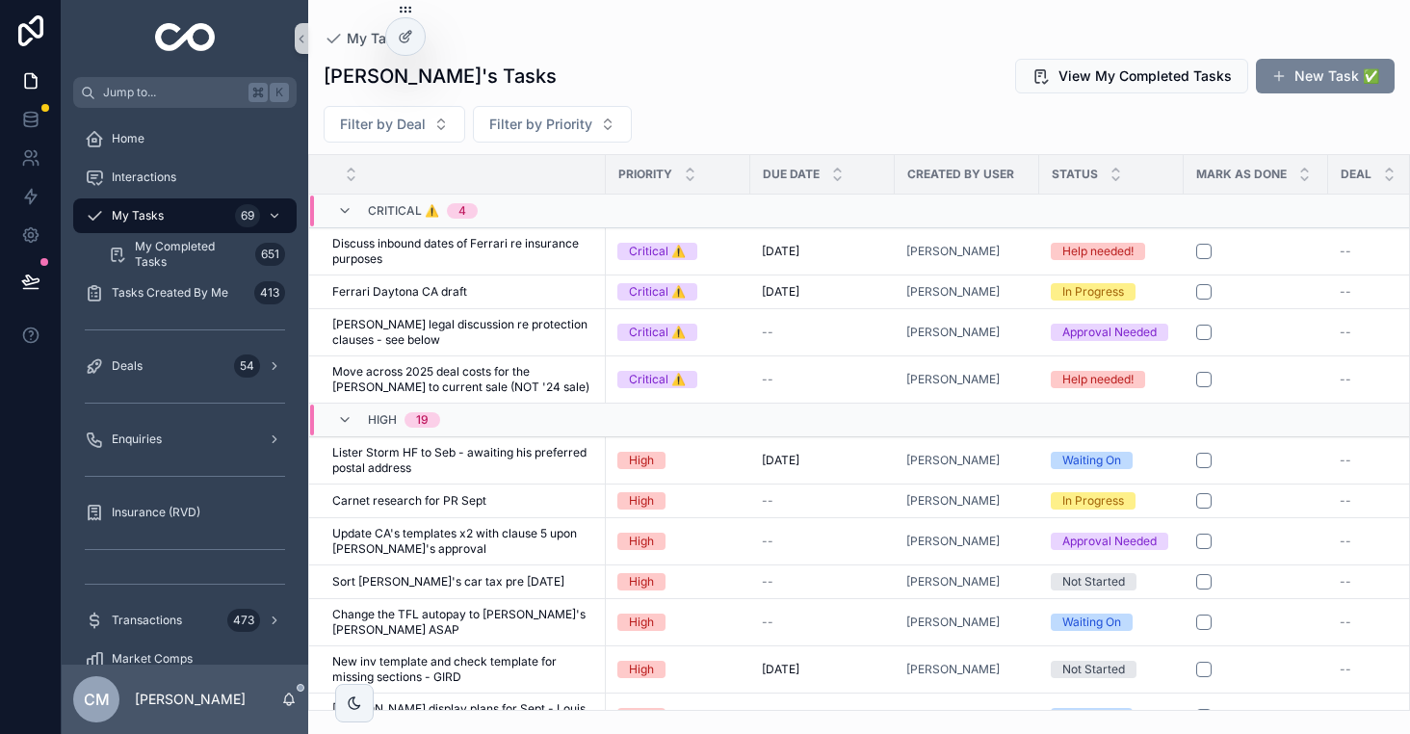
click at [1310, 81] on button "New Task ✅" at bounding box center [1325, 76] width 139 height 35
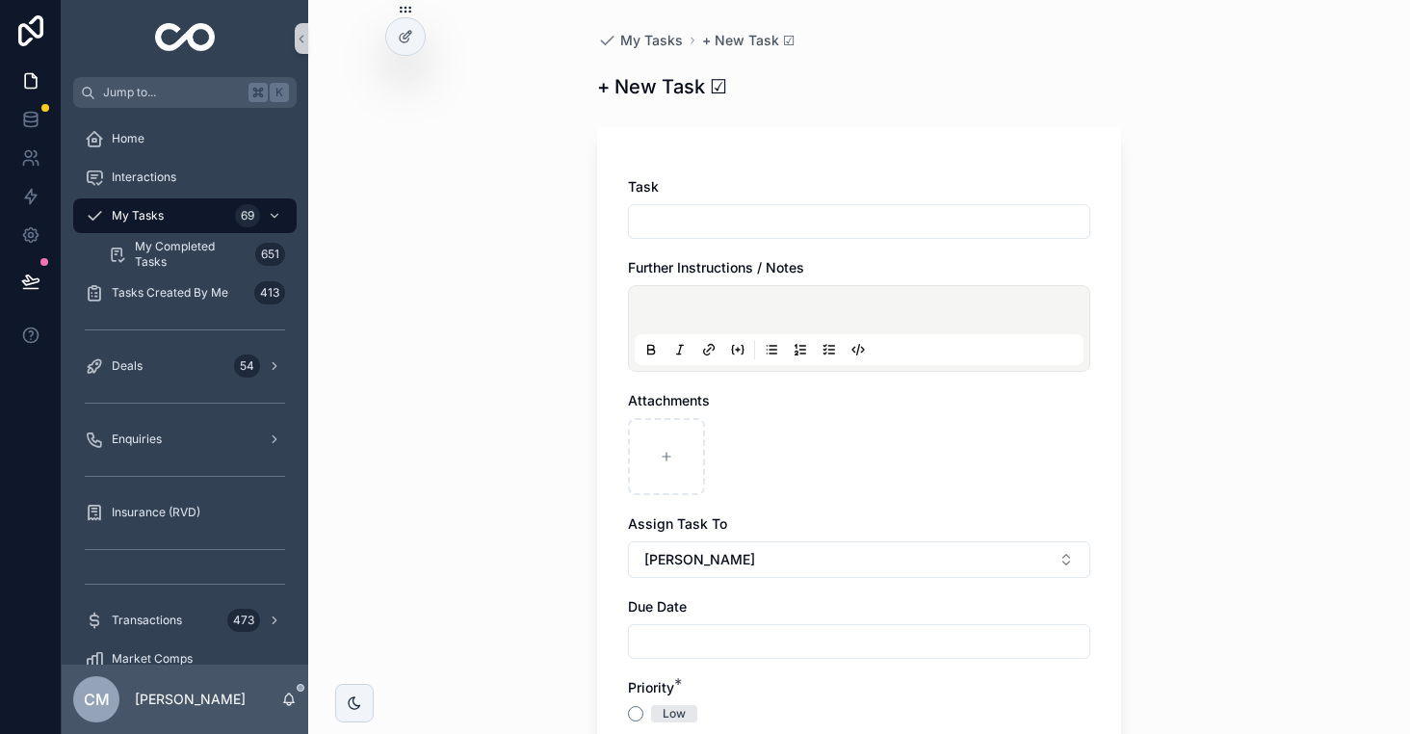
click at [712, 210] on input "scrollable content" at bounding box center [859, 221] width 460 height 27
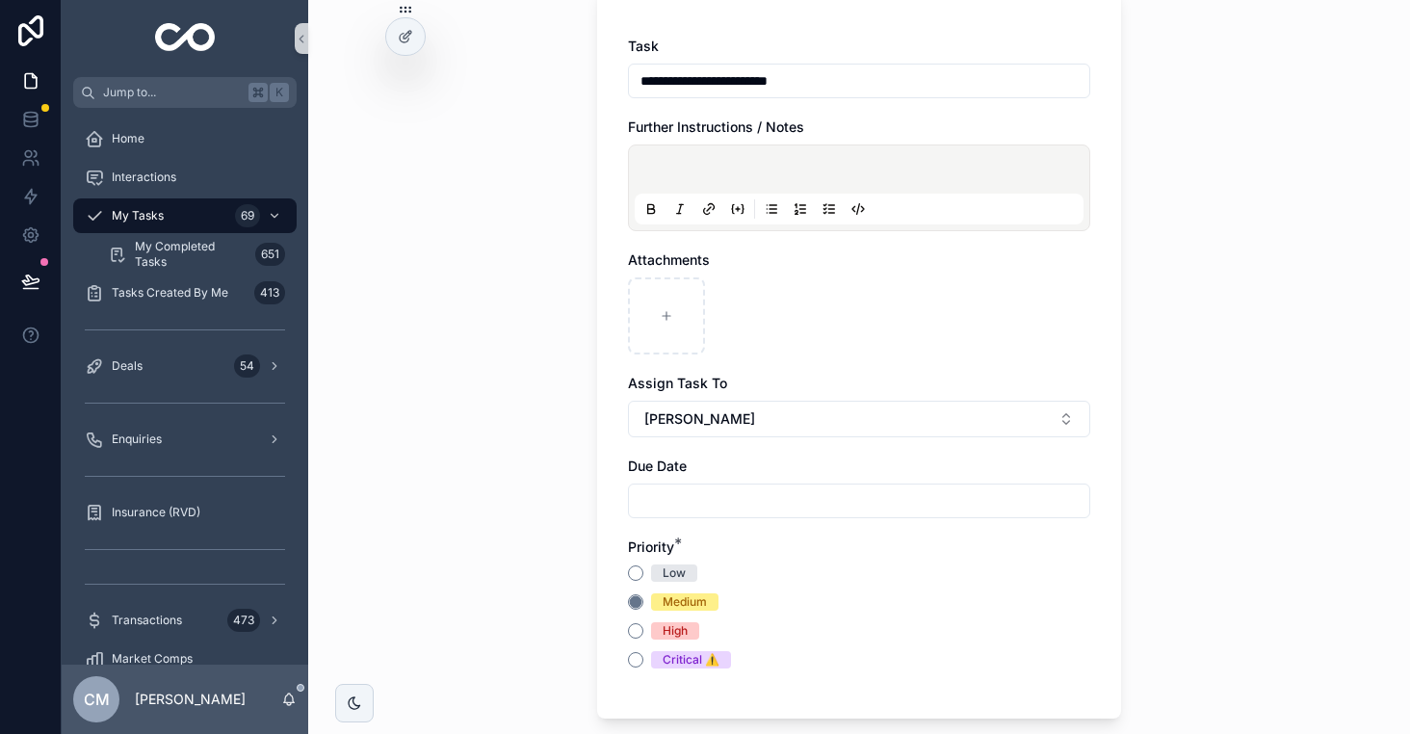
scroll to position [273, 0]
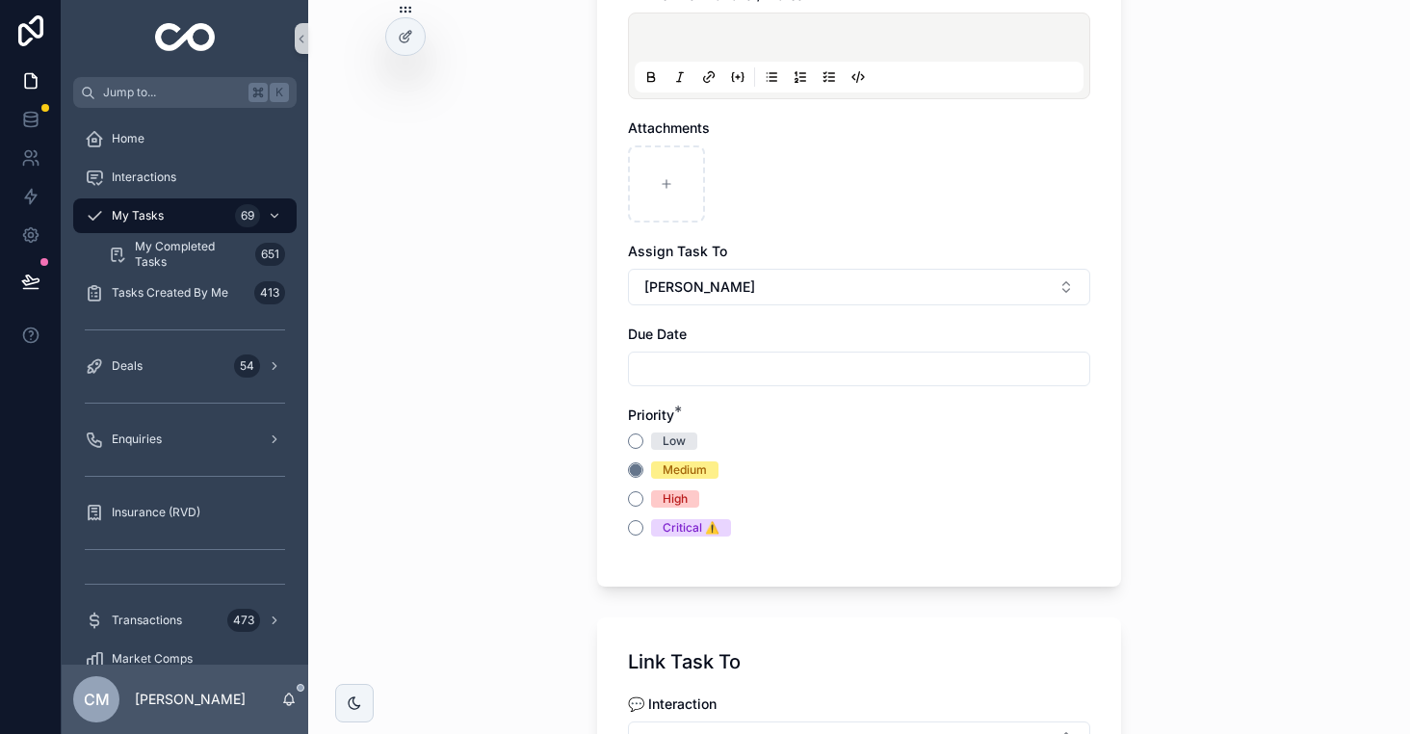
type input "**********"
click at [638, 500] on button "High" at bounding box center [635, 498] width 15 height 15
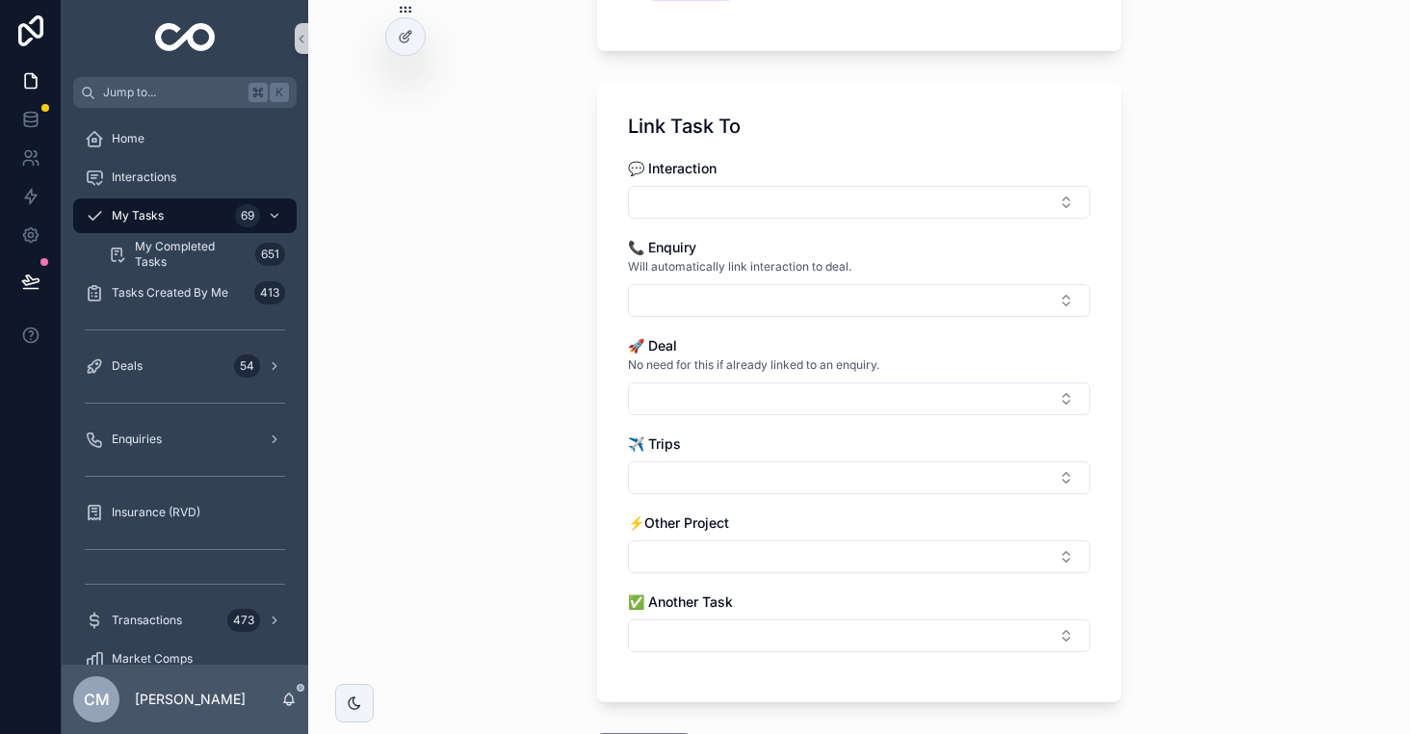
scroll to position [965, 0]
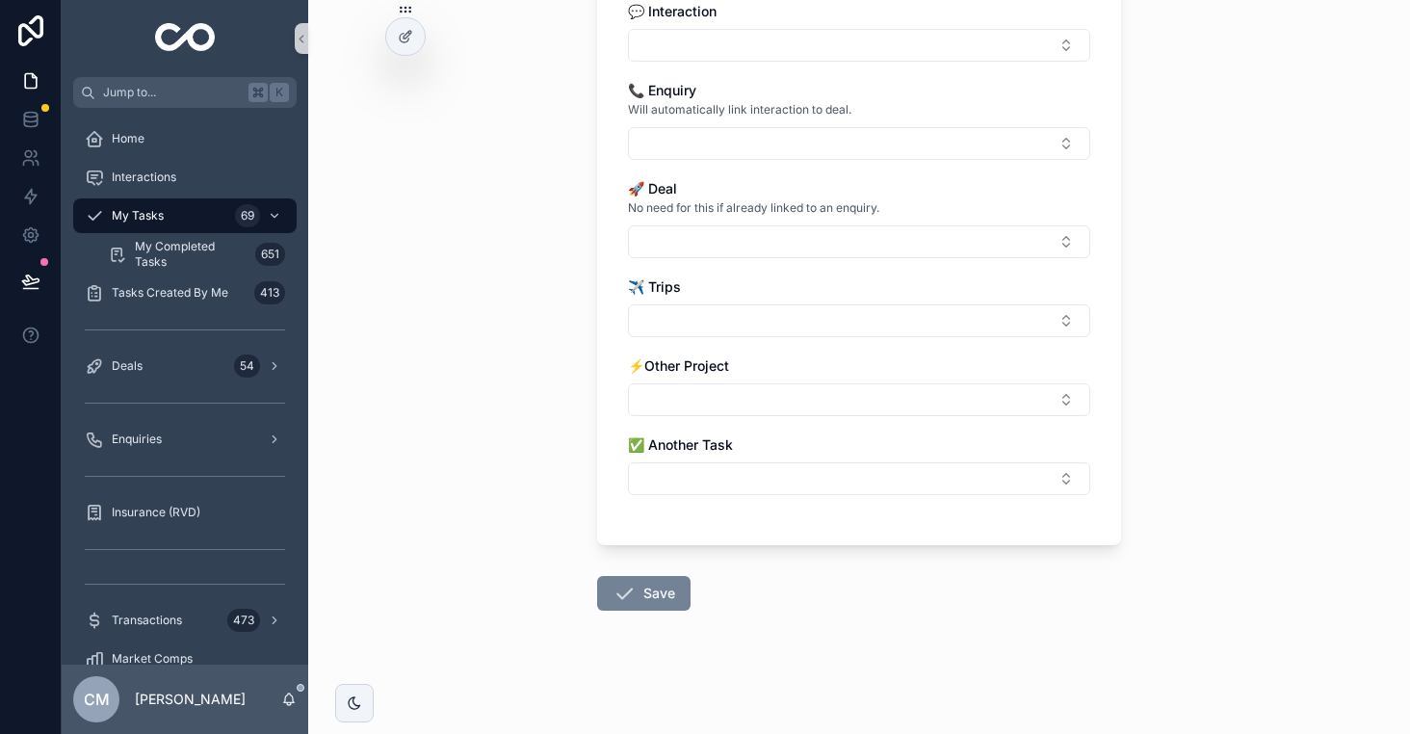
click at [635, 593] on icon "scrollable content" at bounding box center [623, 593] width 23 height 23
